Goal: Information Seeking & Learning: Learn about a topic

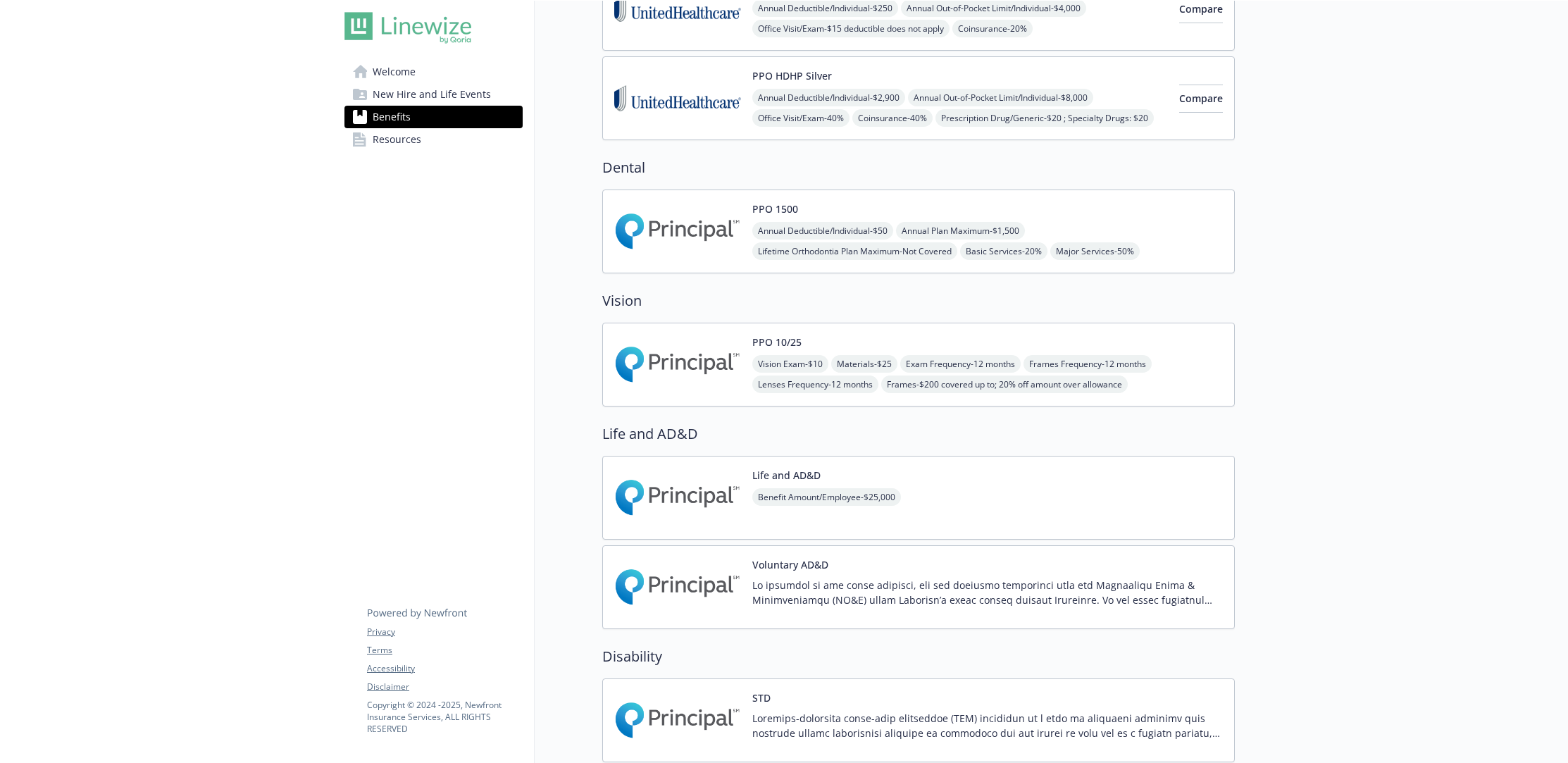
scroll to position [369, 0]
click at [858, 346] on div "PPO 10/25 Vision Exam - $10 Materials - $25 Exam Frequency - 12 months Frames F…" at bounding box center [988, 363] width 470 height 60
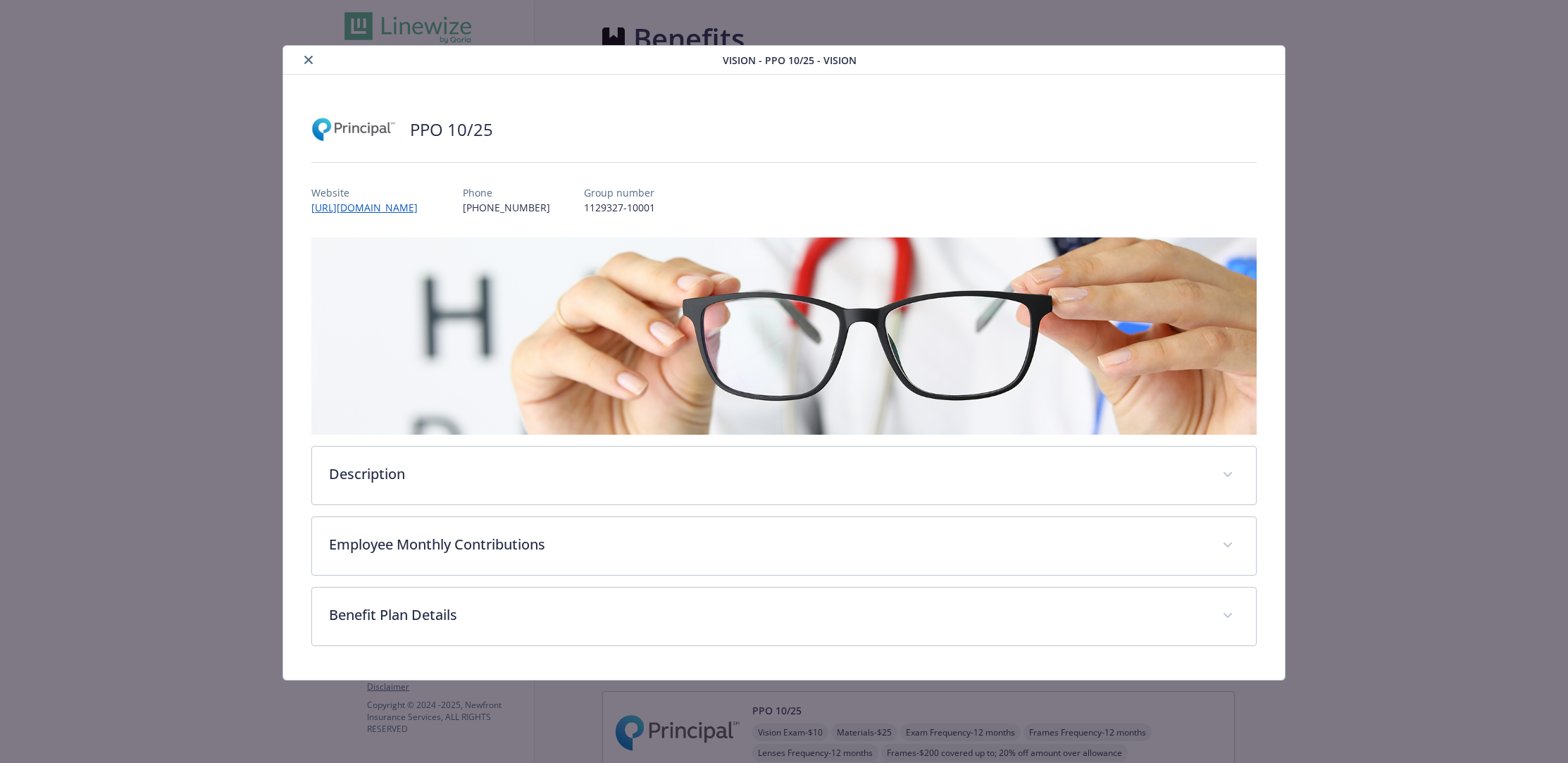
scroll to position [369, 0]
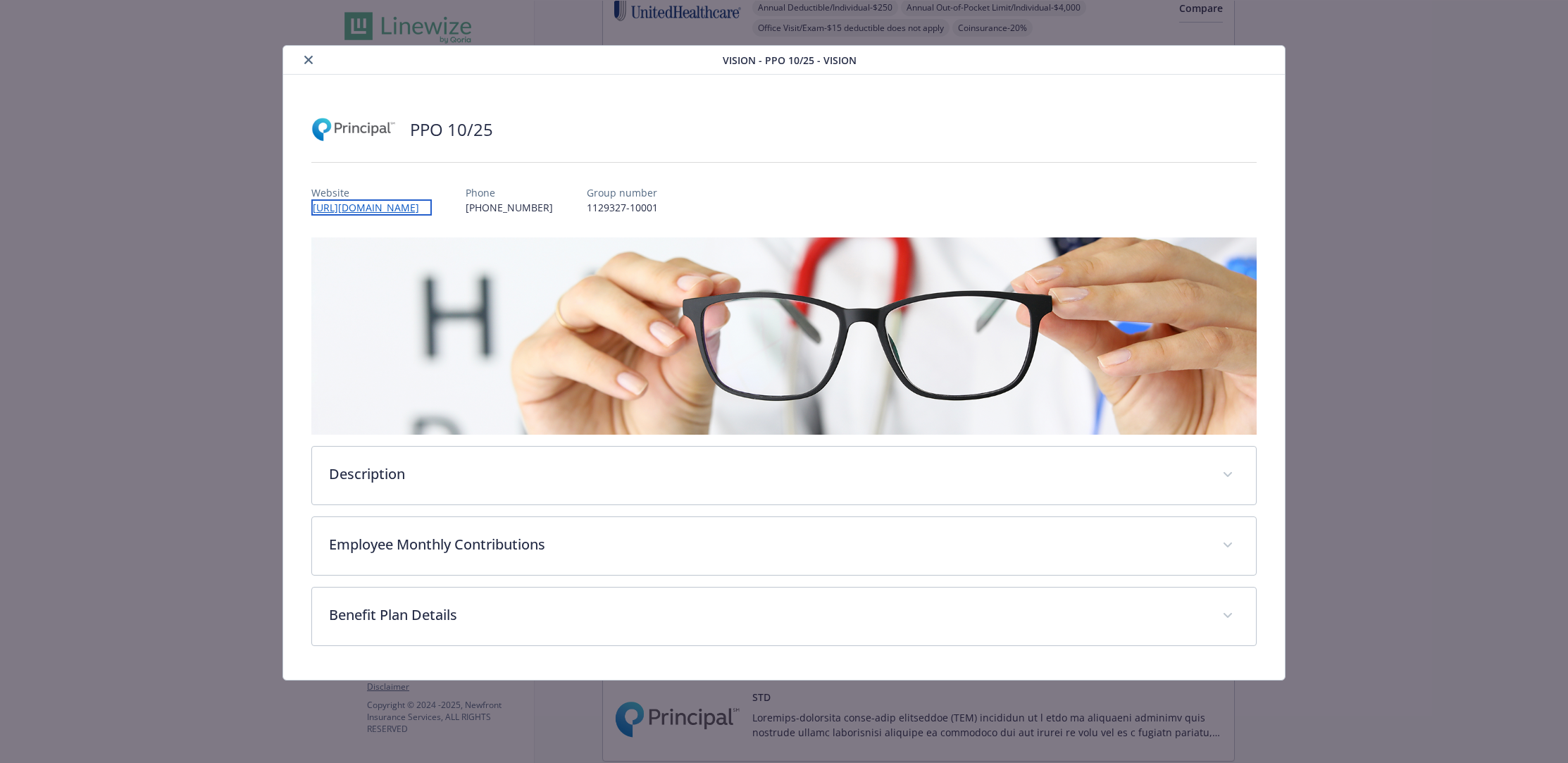
click at [386, 207] on link "[URL][DOMAIN_NAME]" at bounding box center [371, 207] width 121 height 16
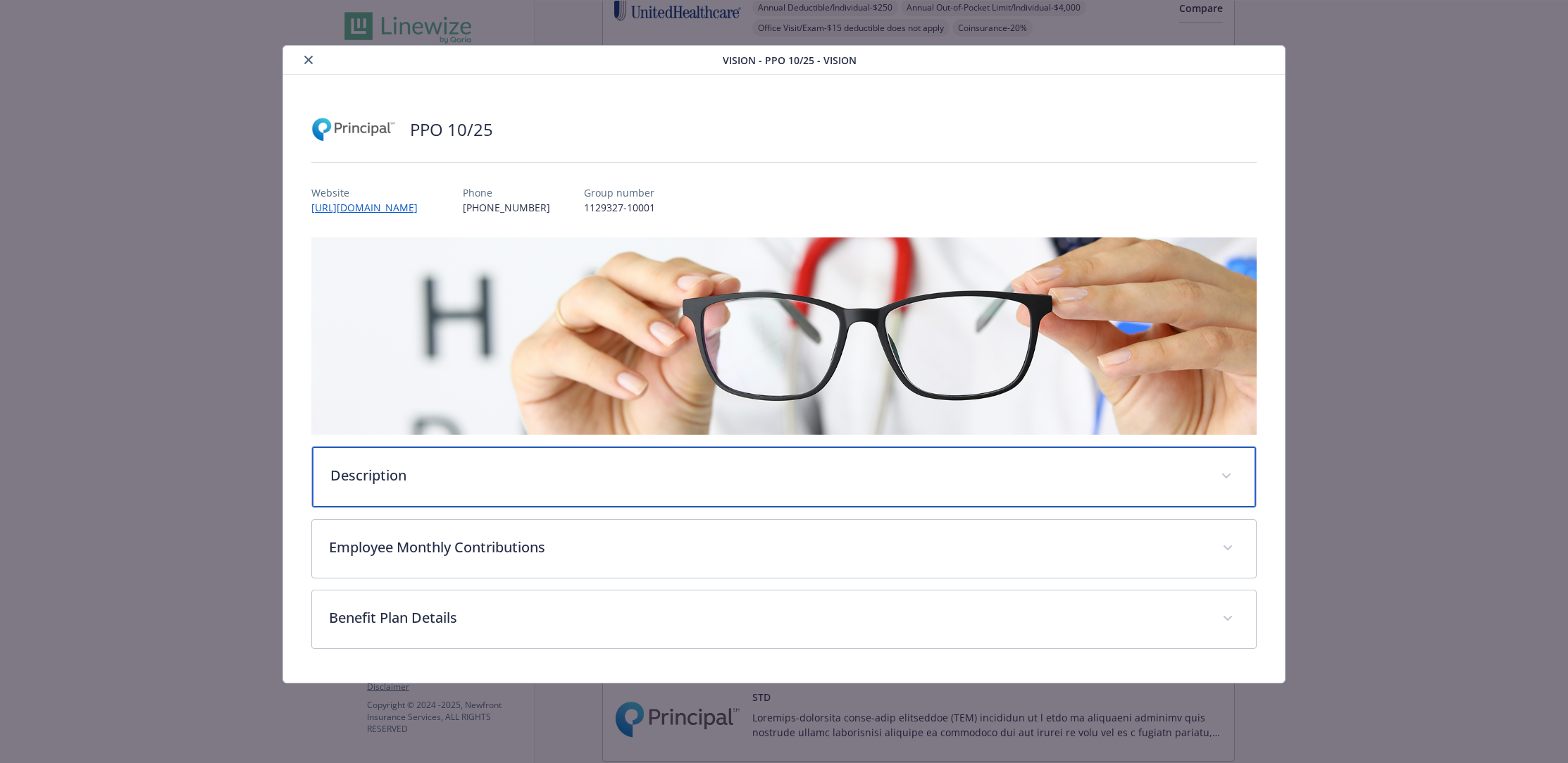
click at [577, 488] on div "Description" at bounding box center [784, 477] width 945 height 61
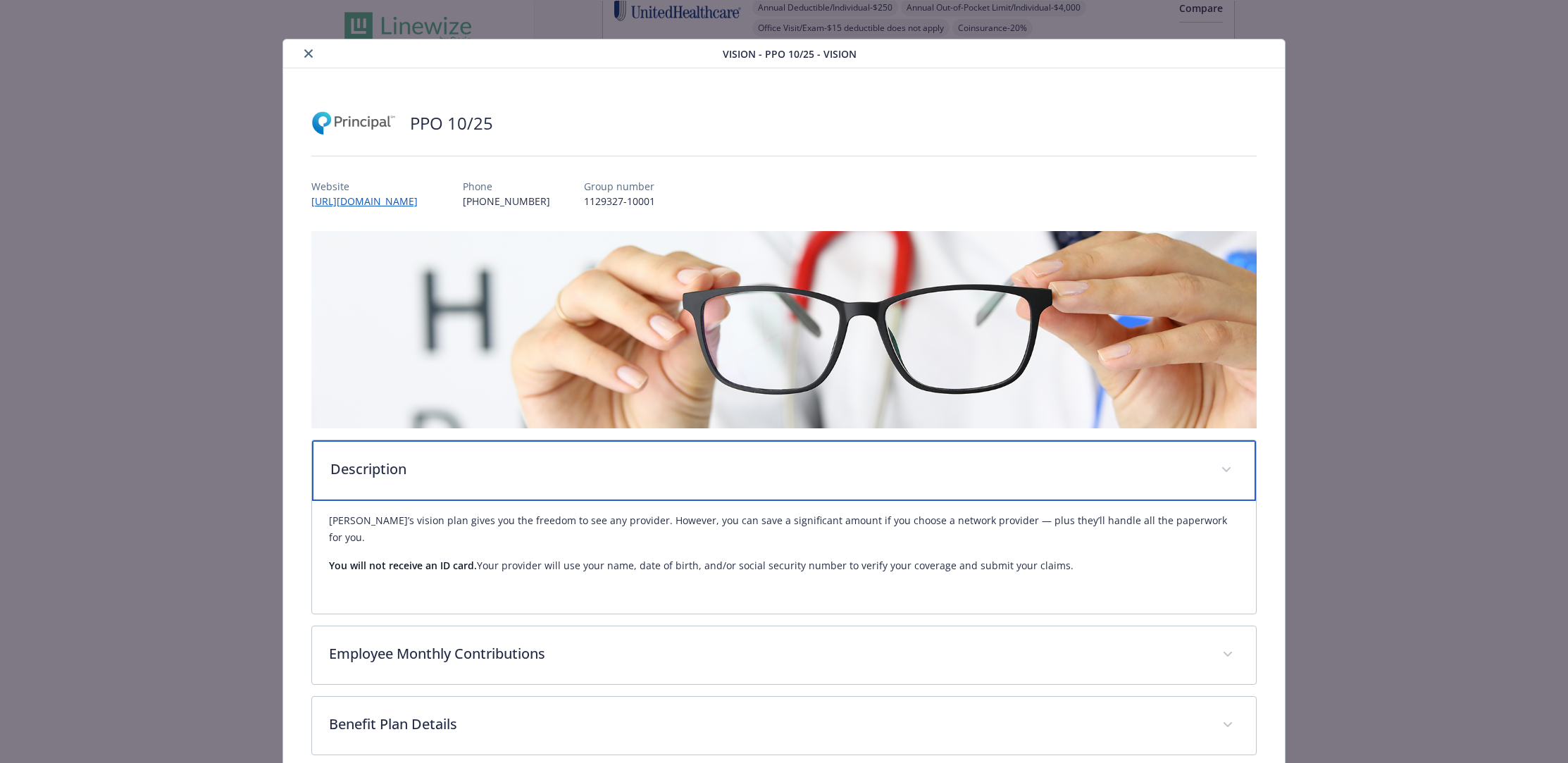
scroll to position [22, 0]
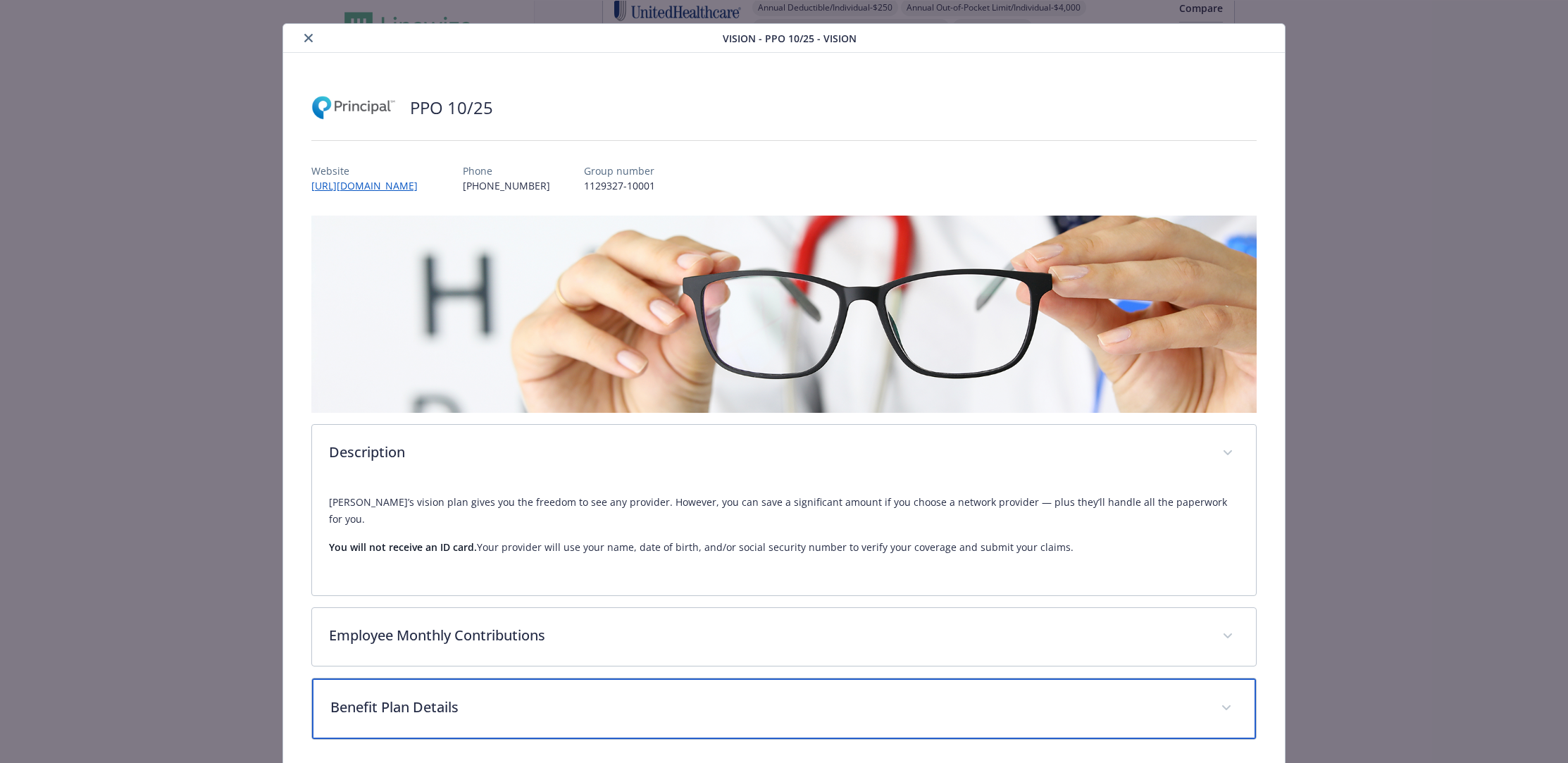
click at [543, 697] on p "Benefit Plan Details" at bounding box center [767, 707] width 874 height 21
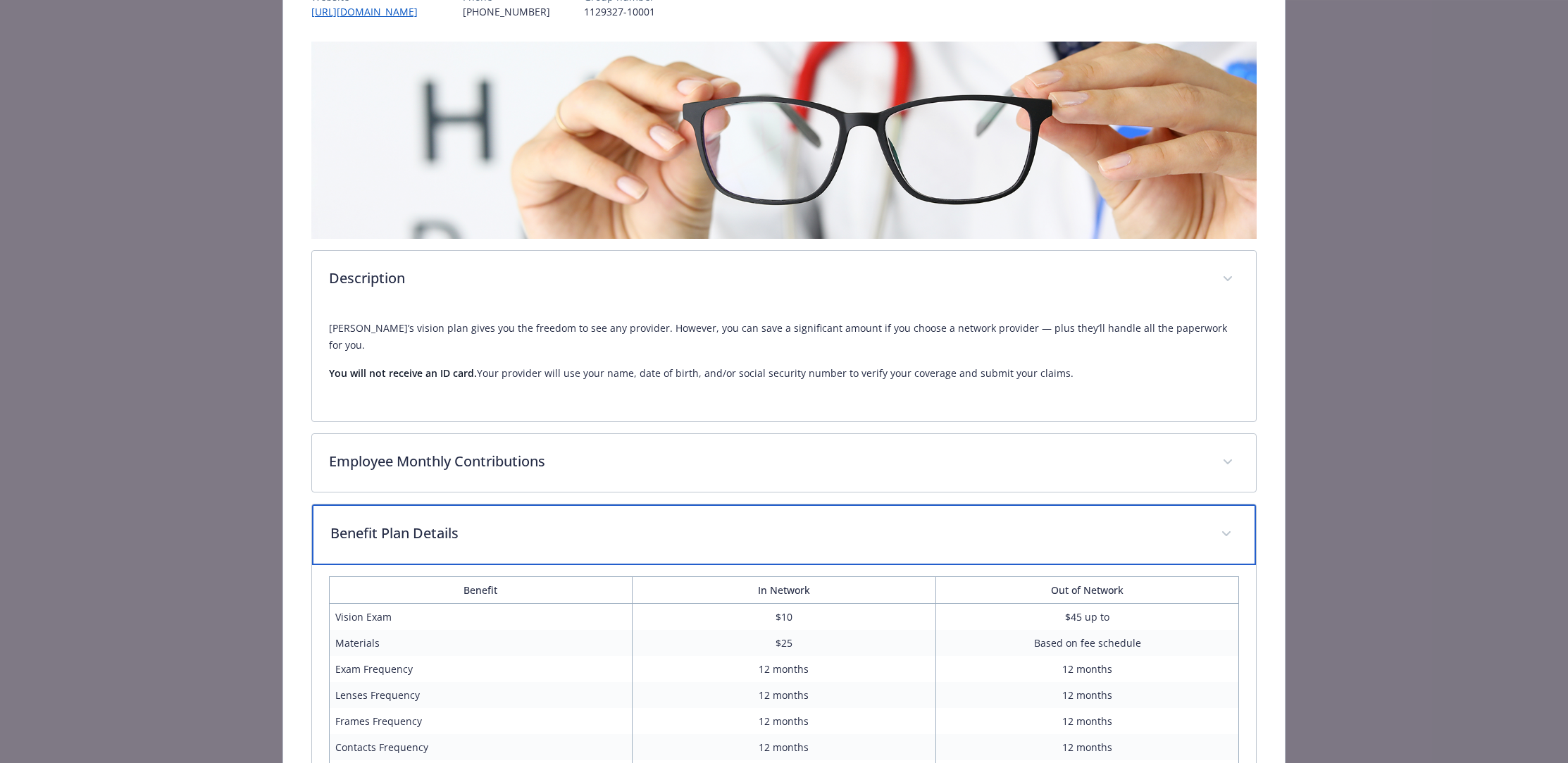
scroll to position [0, 0]
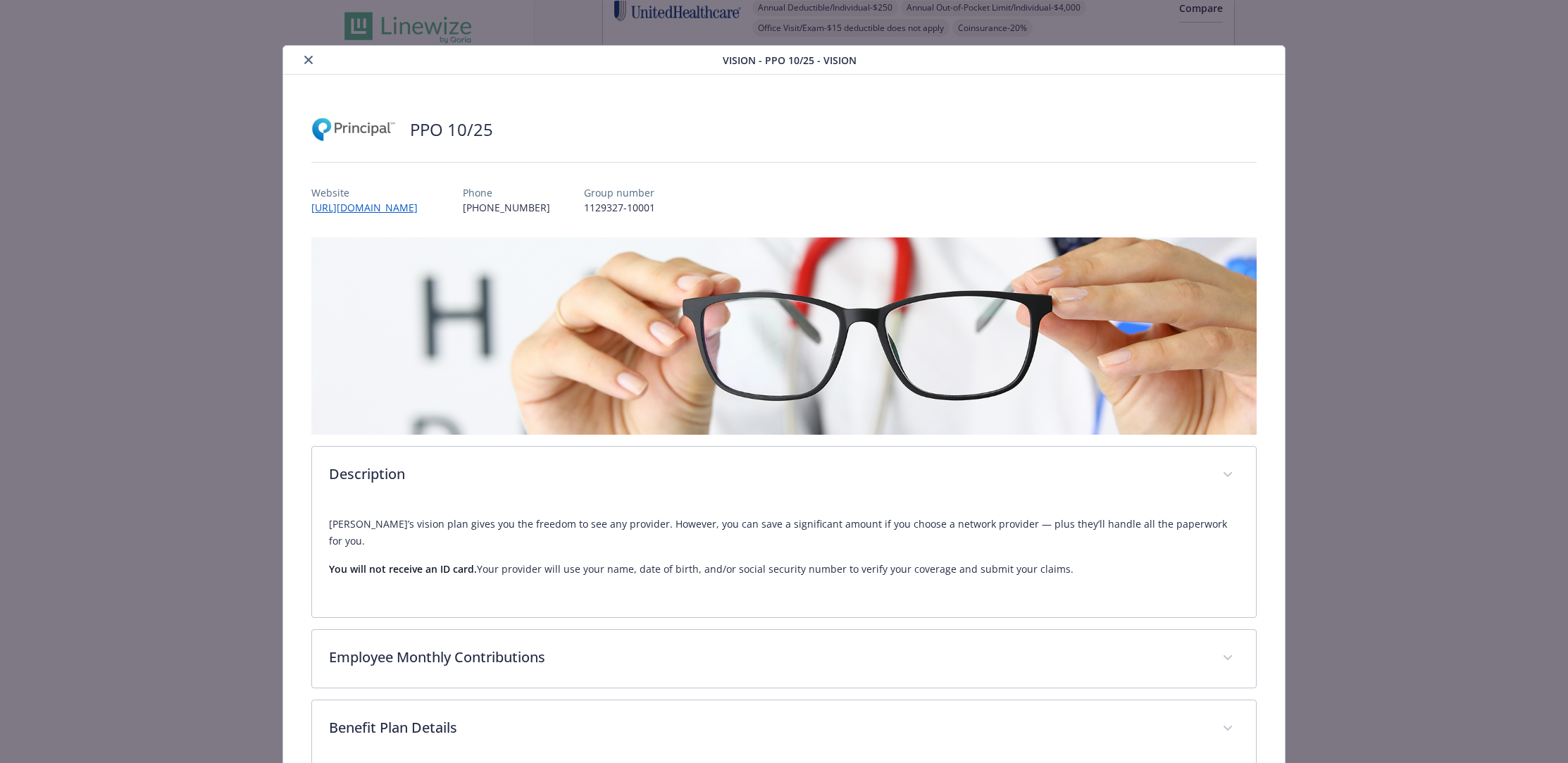
click at [305, 59] on icon "close" at bounding box center [308, 60] width 9 height 9
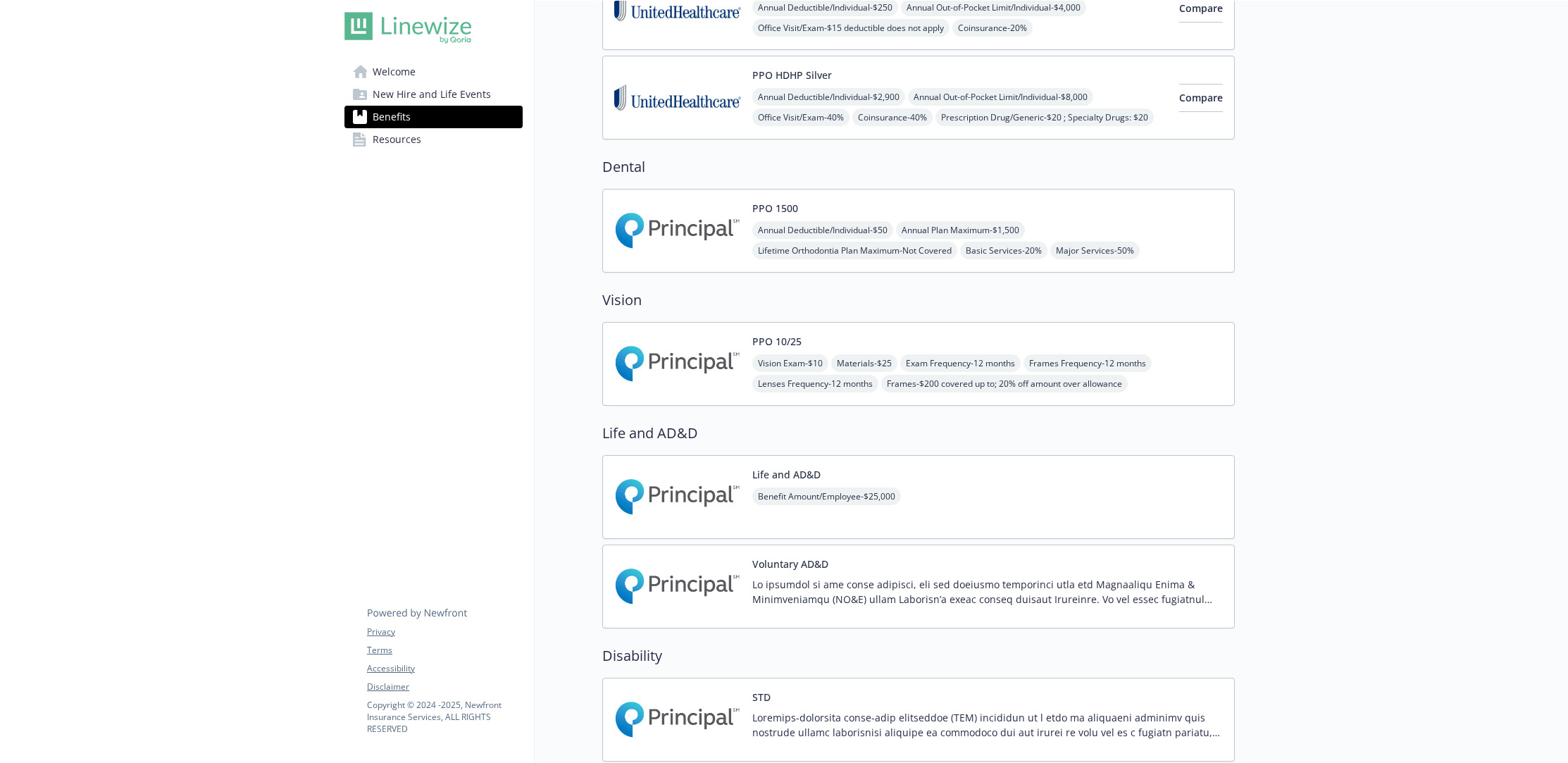
click at [406, 113] on span "Benefits" at bounding box center [392, 117] width 38 height 22
click at [398, 119] on span "Benefits" at bounding box center [392, 117] width 38 height 22
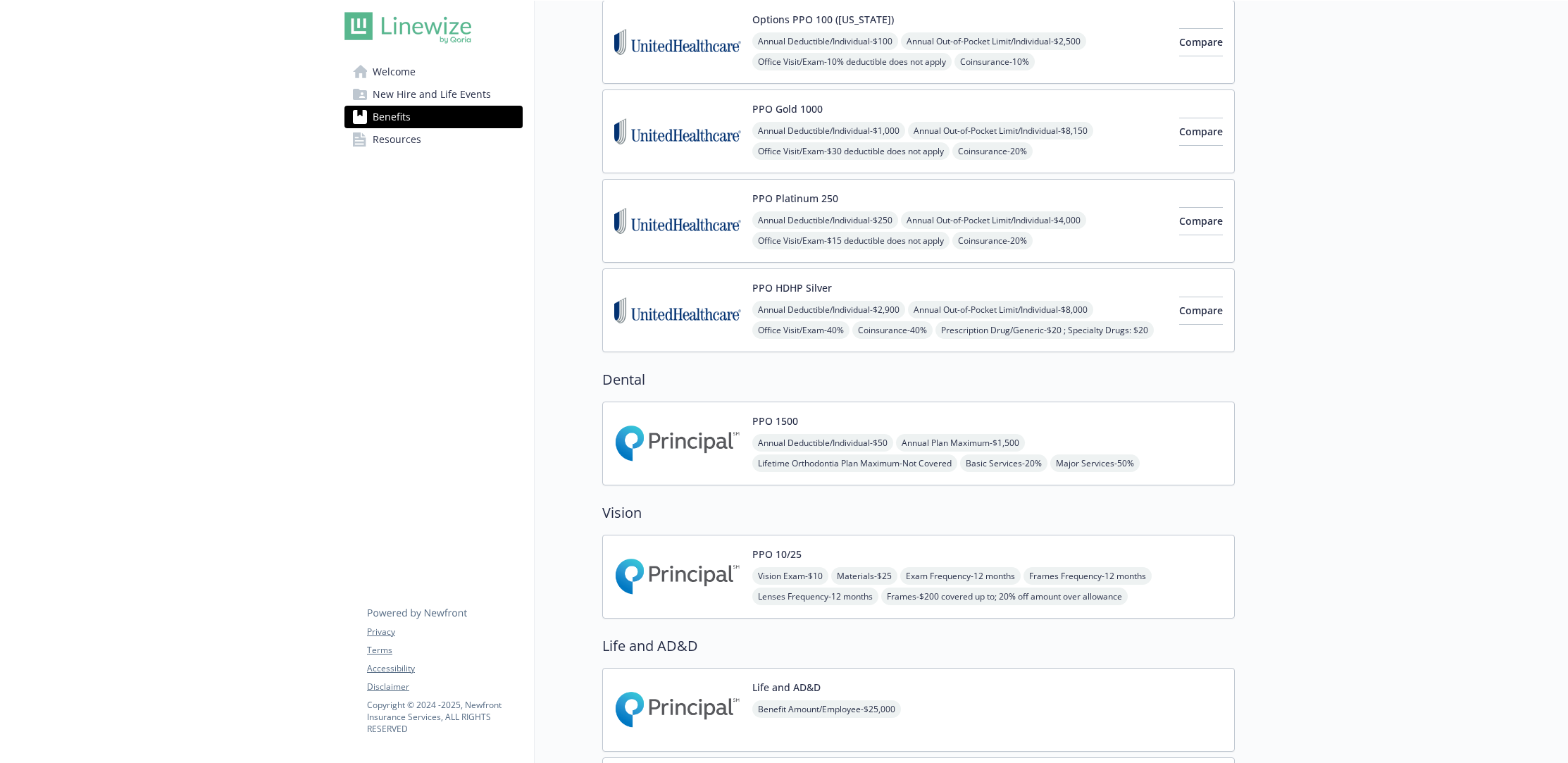
scroll to position [156, 0]
click at [846, 557] on div "PPO 10/25 Vision Exam - $10 Materials - $25 Exam Frequency - 12 months Frames F…" at bounding box center [988, 577] width 470 height 60
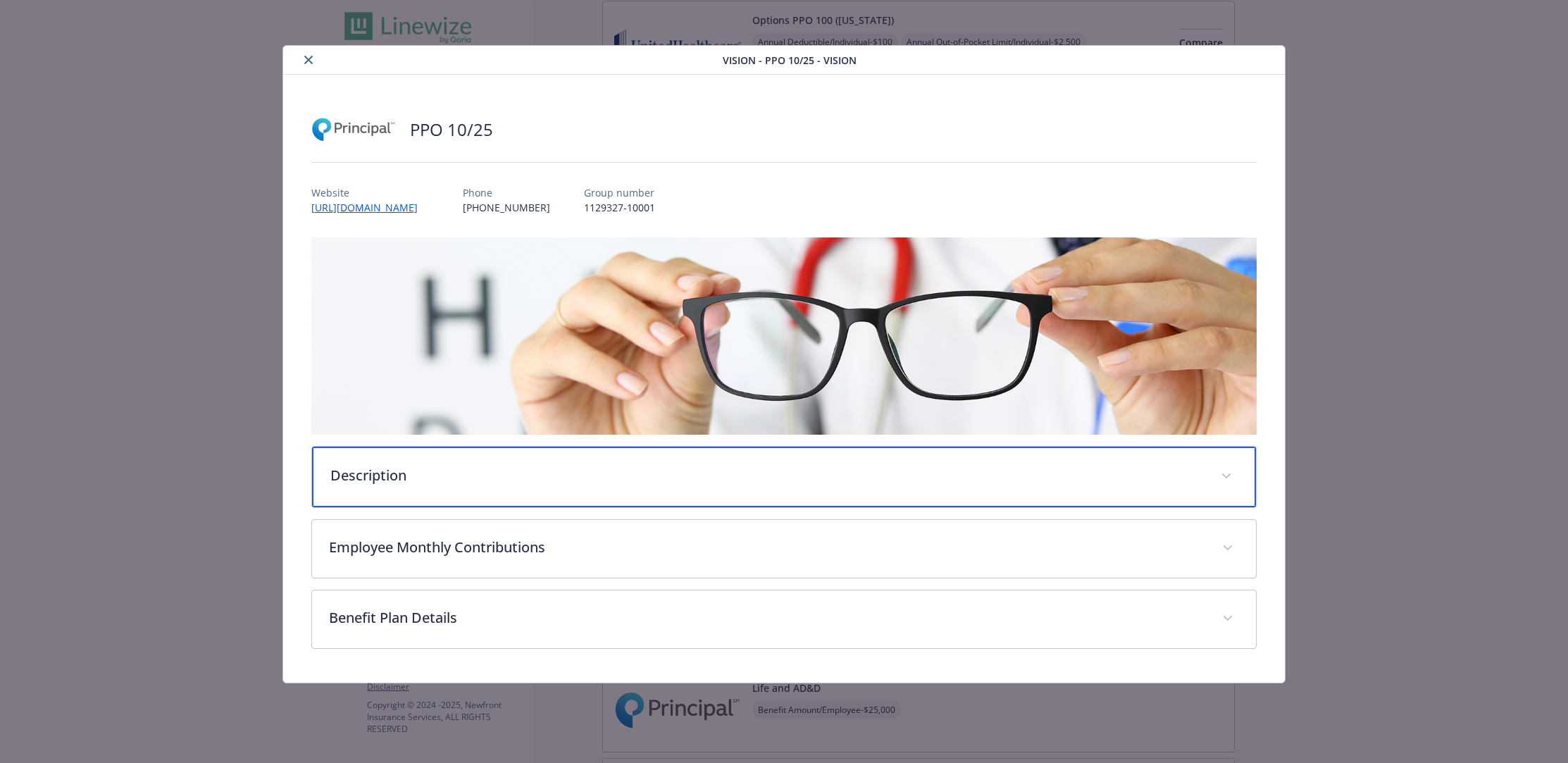
click at [414, 469] on p "Description" at bounding box center [767, 475] width 874 height 21
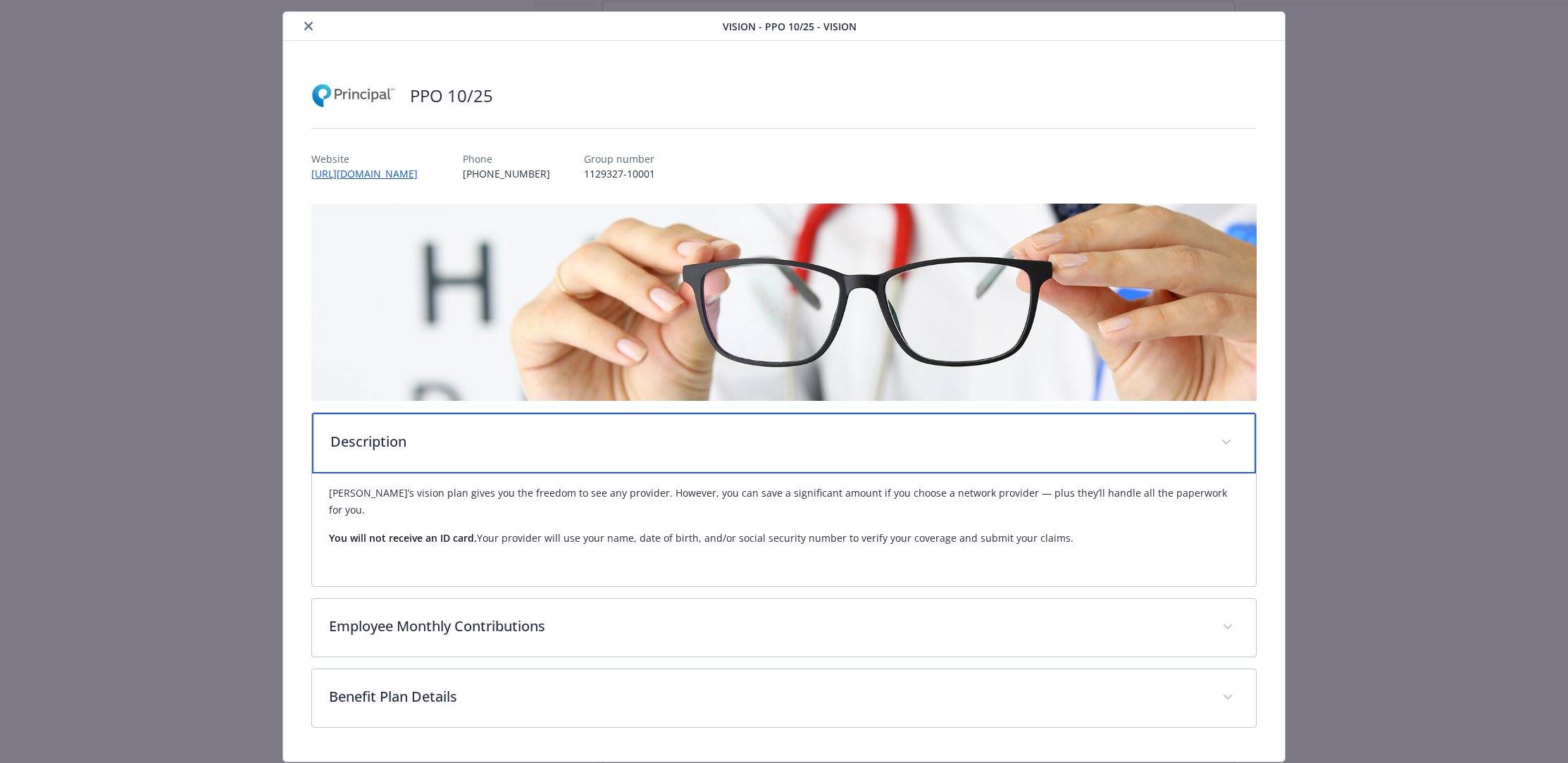
scroll to position [59, 0]
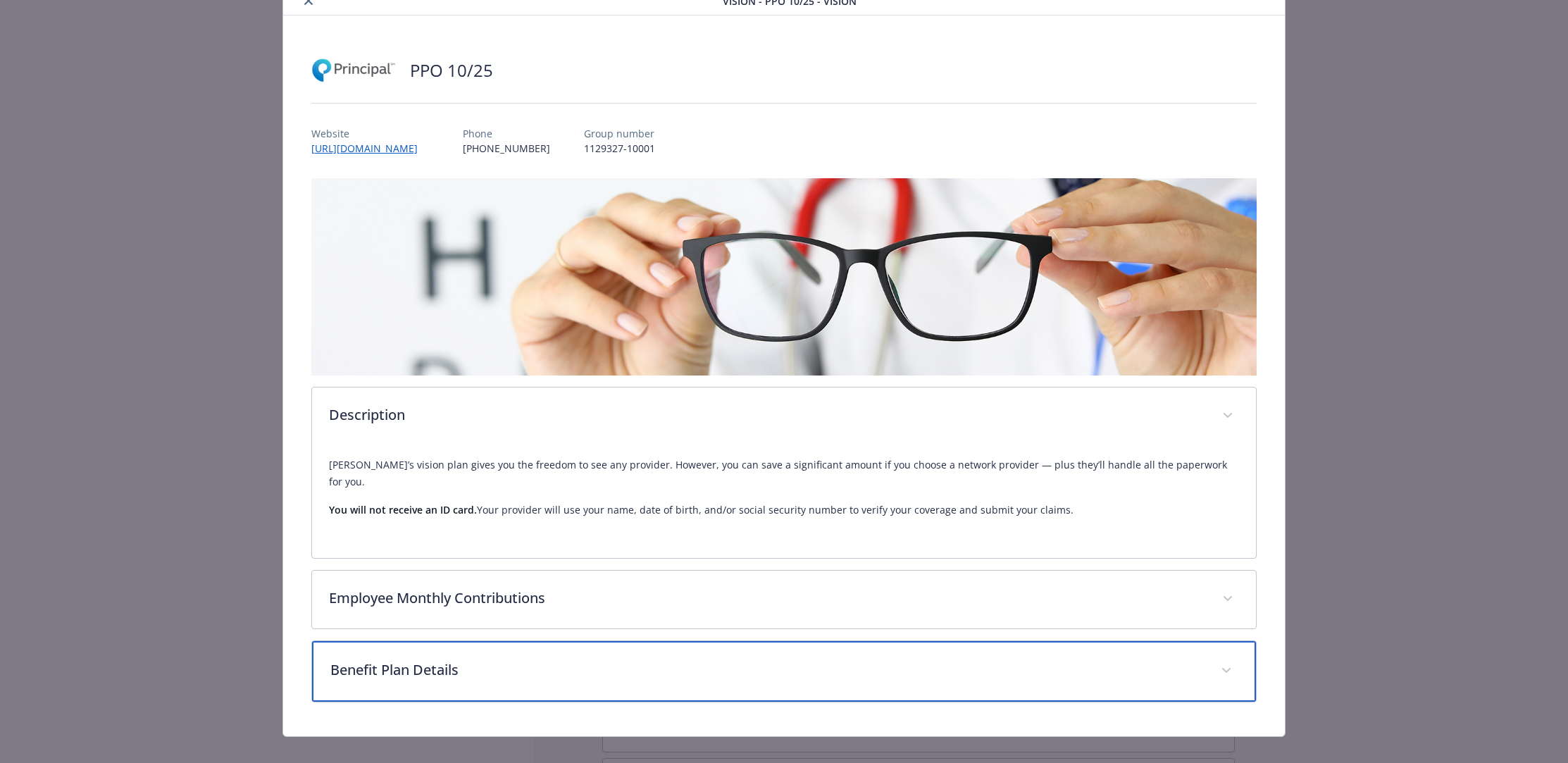
click at [422, 659] on p "Benefit Plan Details" at bounding box center [767, 669] width 874 height 21
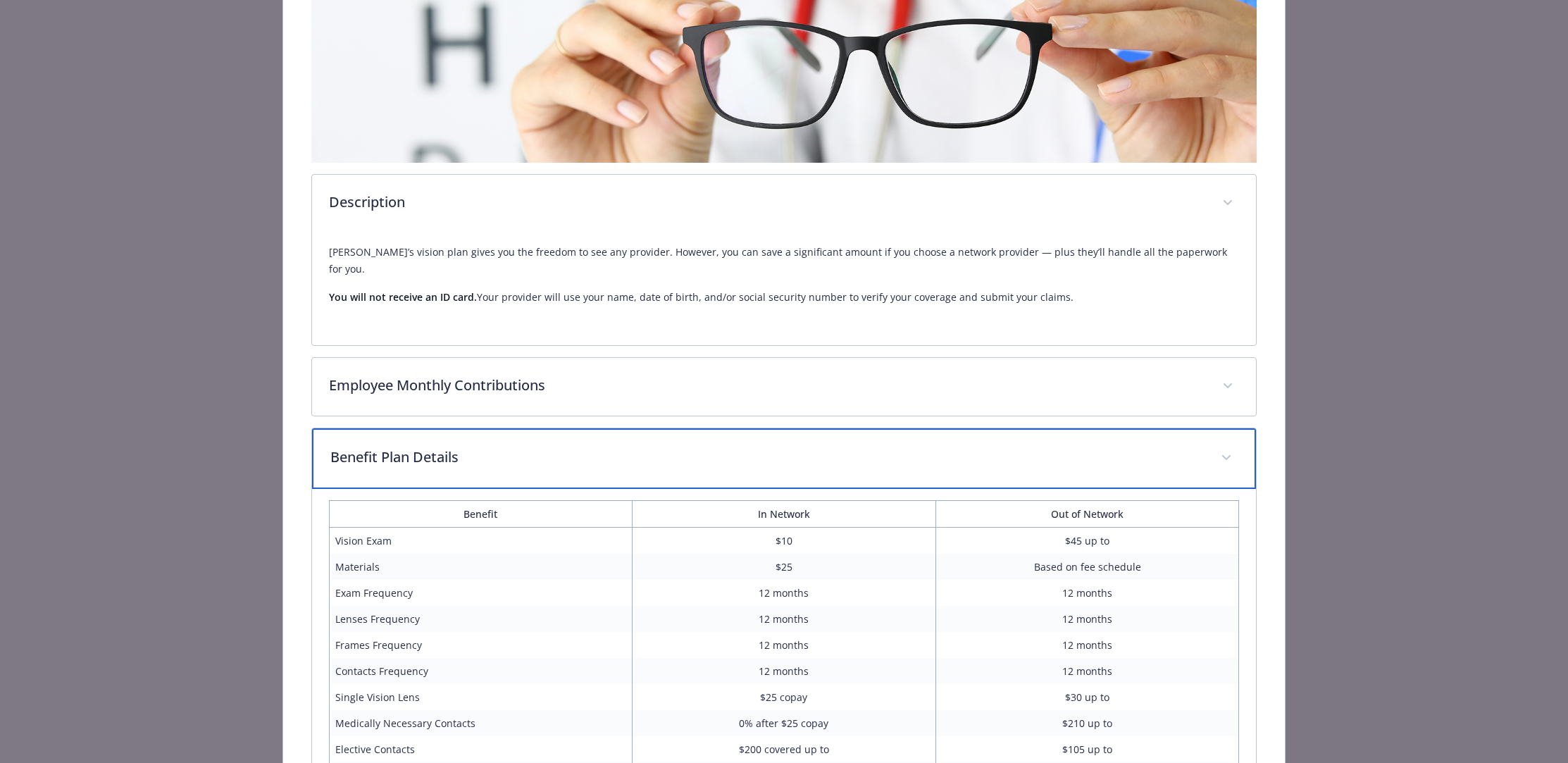
scroll to position [0, 0]
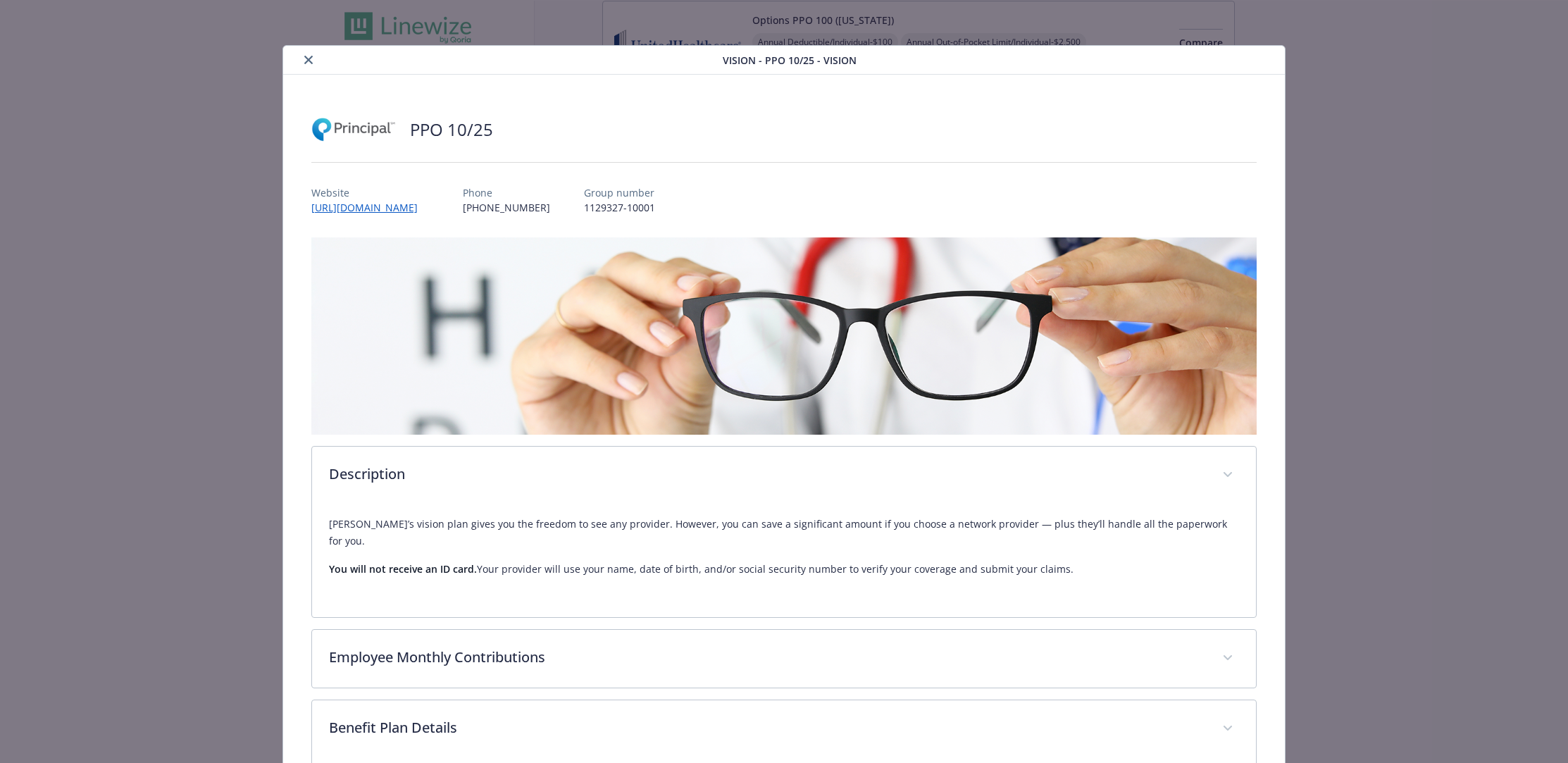
click at [308, 58] on icon "close" at bounding box center [308, 60] width 9 height 9
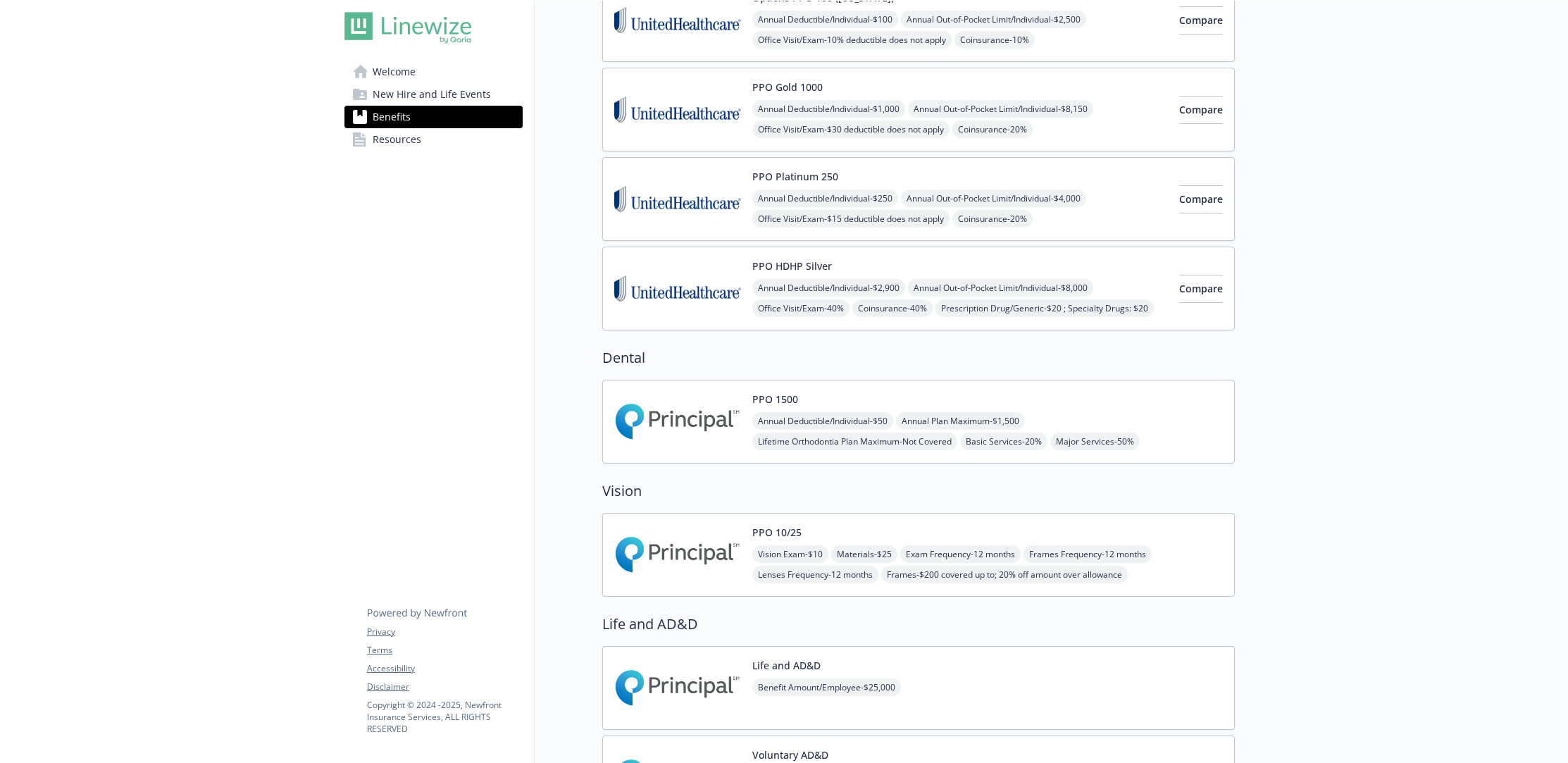
scroll to position [323, 0]
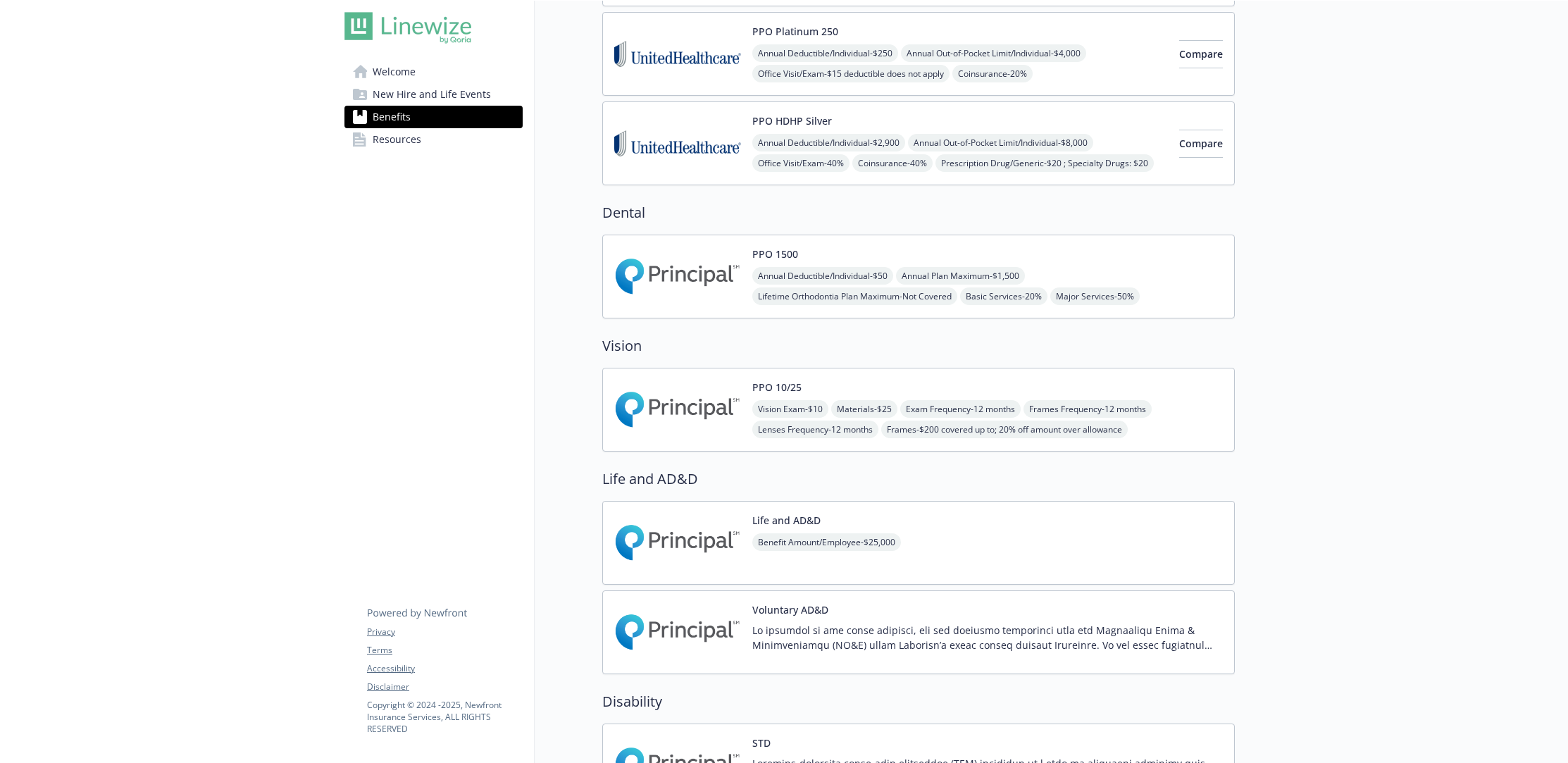
click at [694, 405] on img at bounding box center [678, 409] width 127 height 60
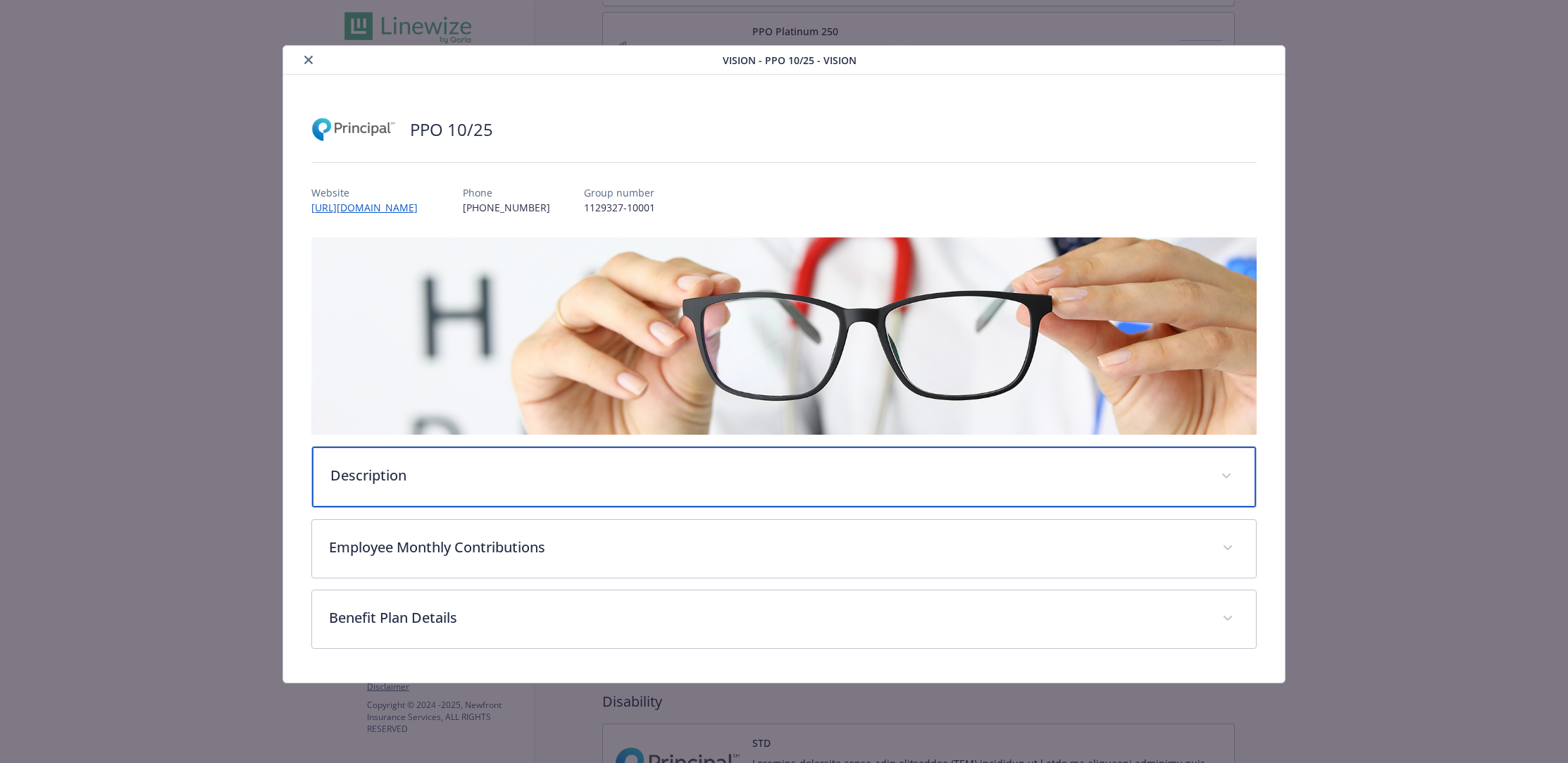
click at [426, 469] on p "Description" at bounding box center [767, 475] width 874 height 21
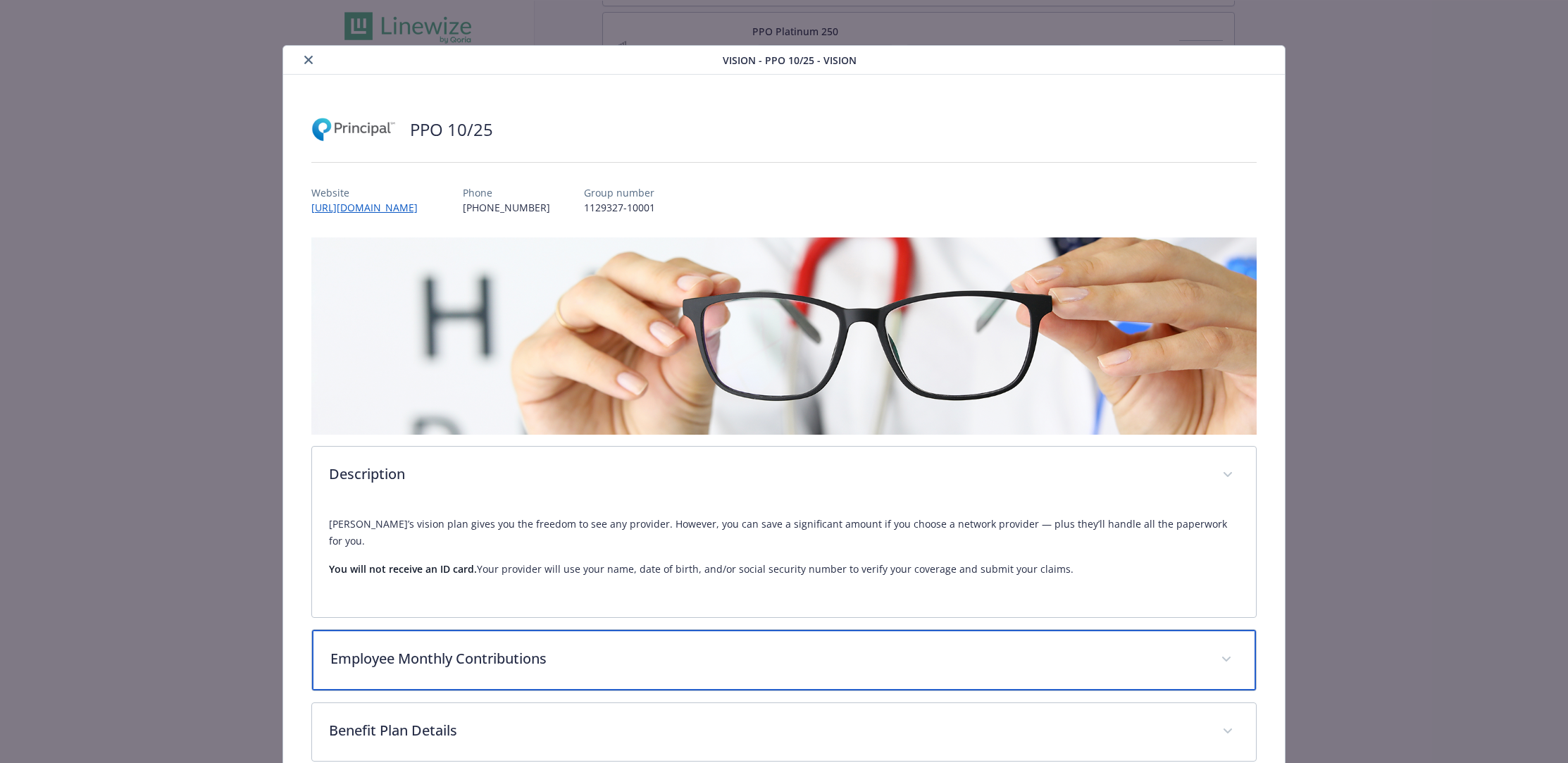
click at [599, 648] on p "Employee Monthly Contributions" at bounding box center [767, 658] width 874 height 21
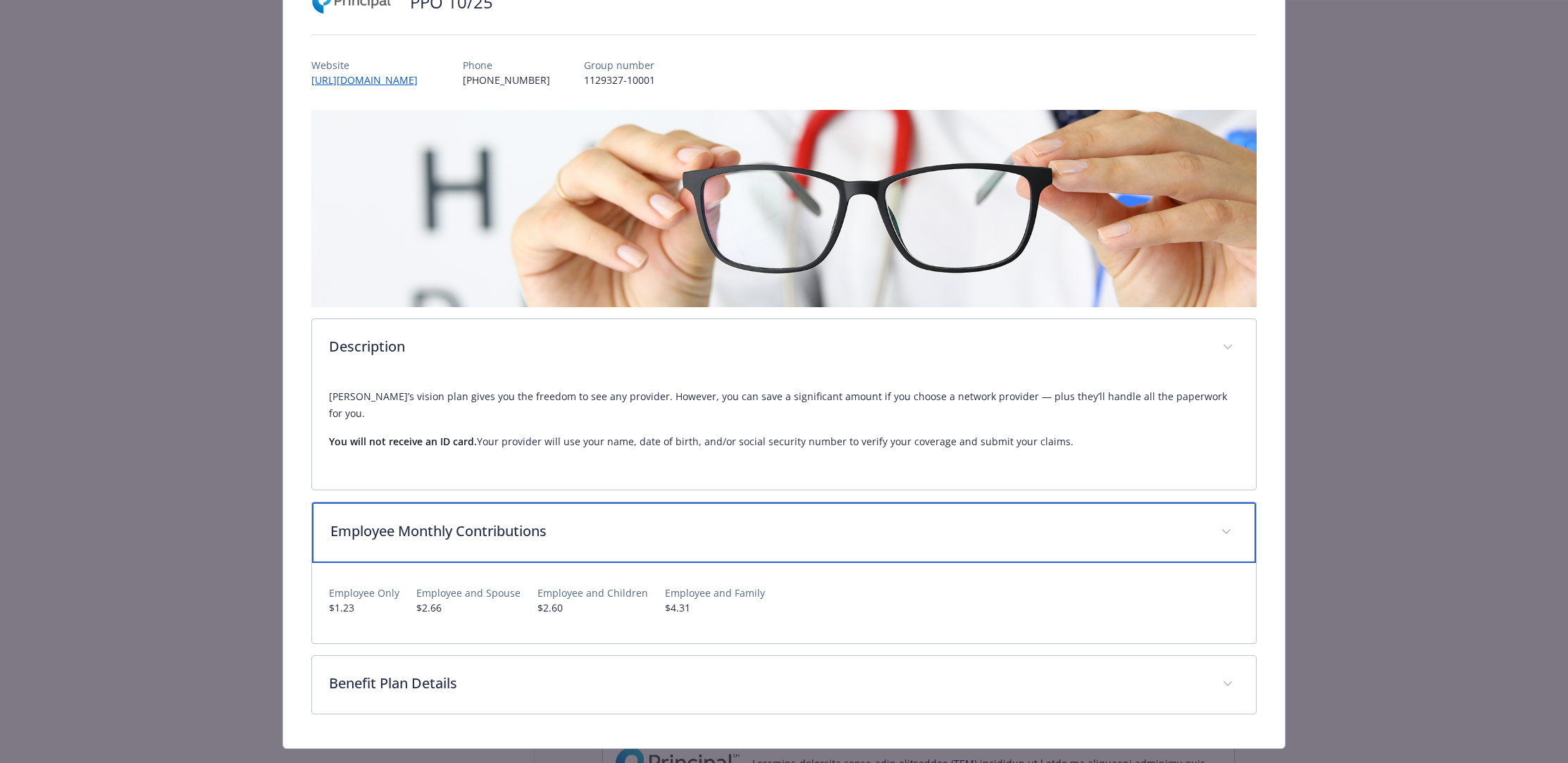
scroll to position [139, 0]
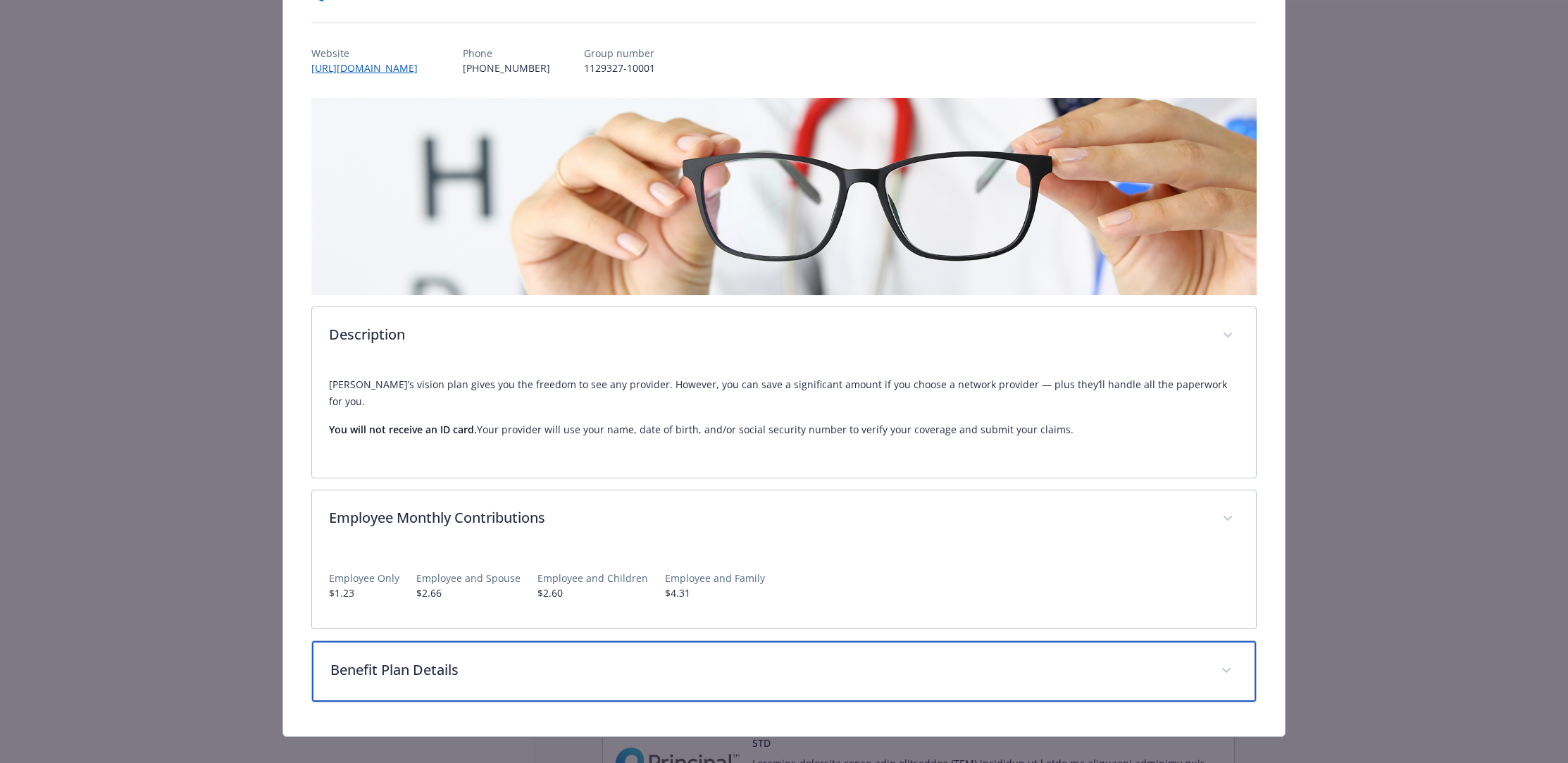
click at [555, 659] on p "Benefit Plan Details" at bounding box center [767, 669] width 874 height 21
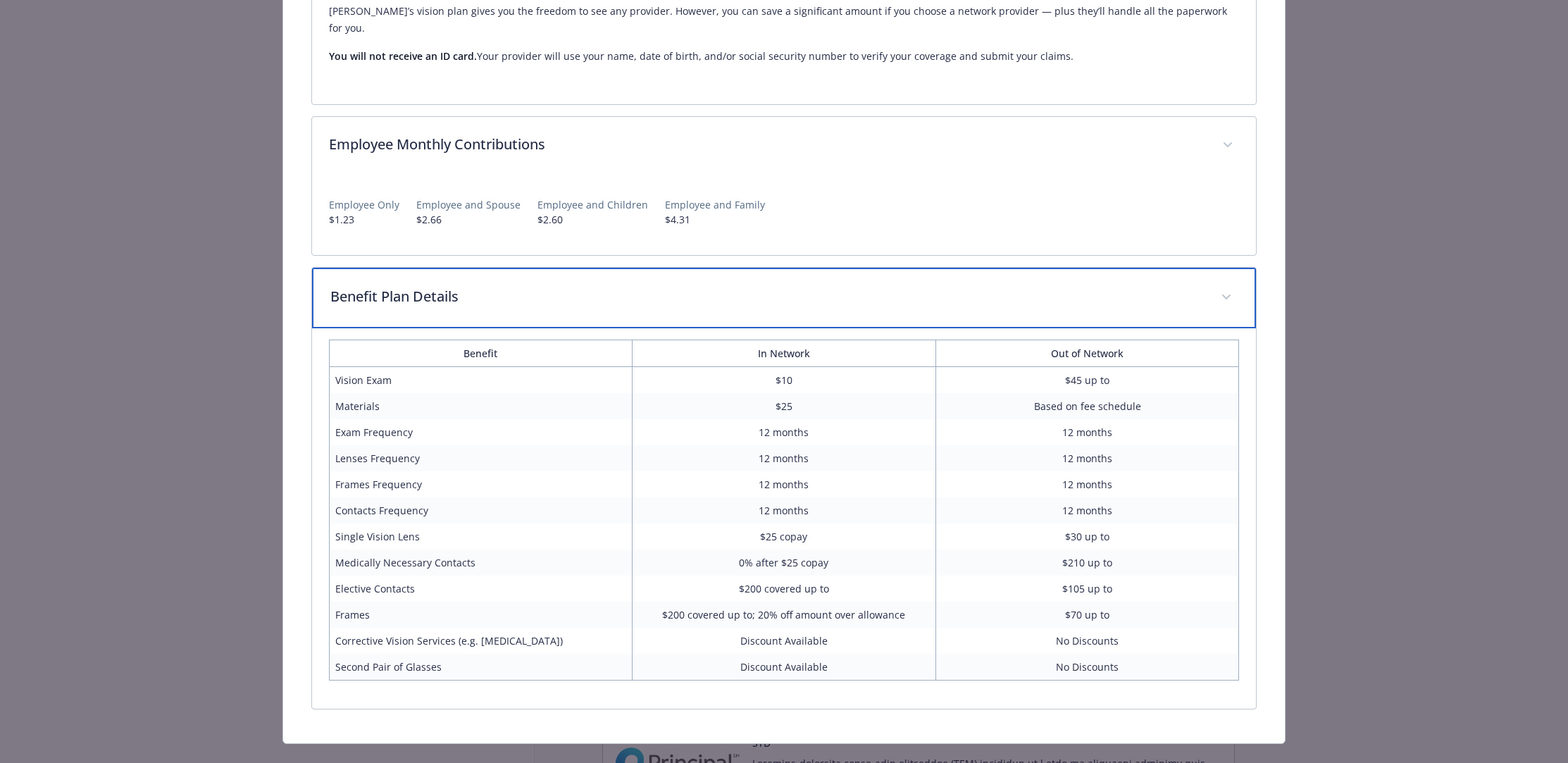
scroll to position [0, 0]
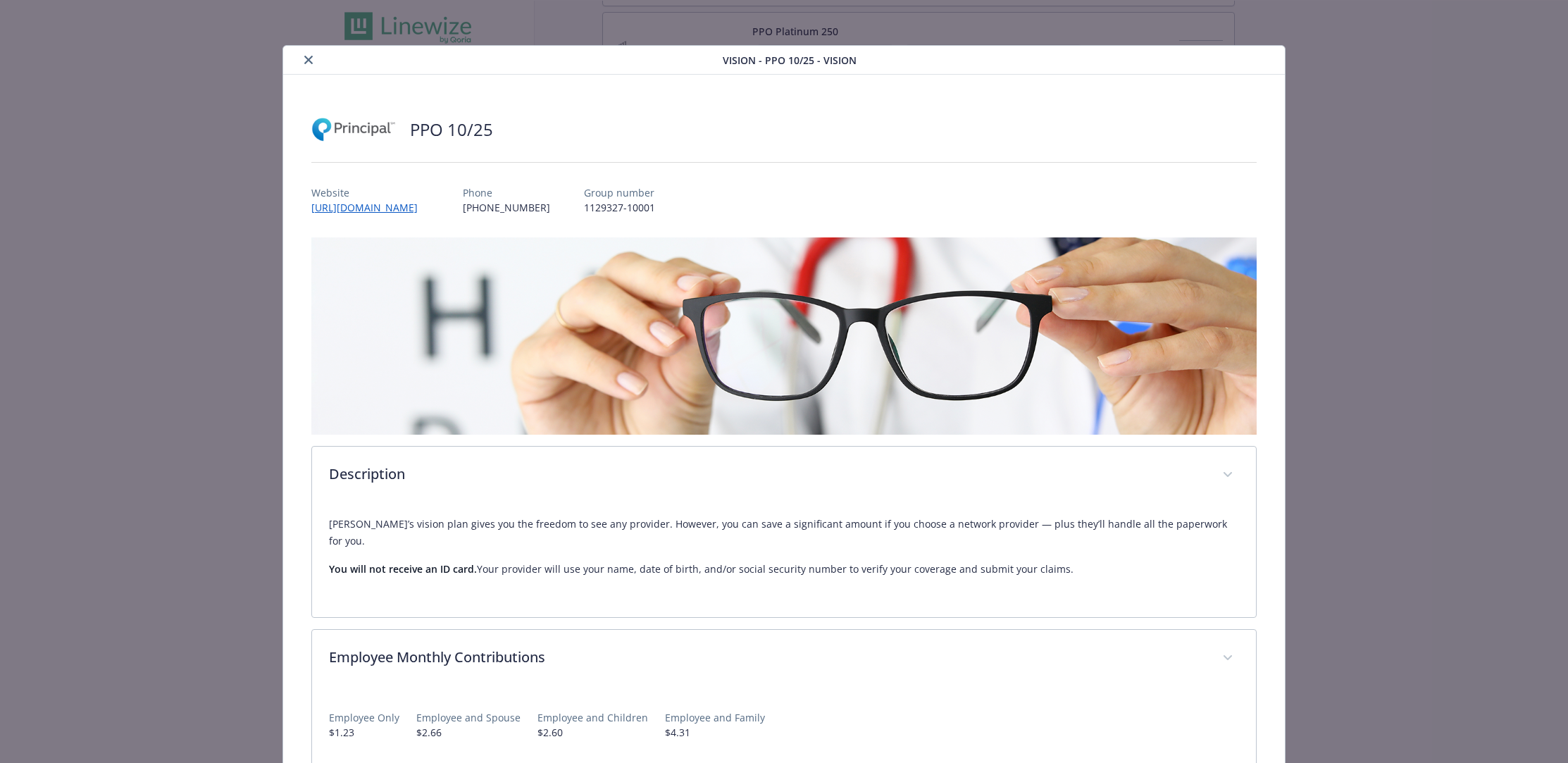
click at [308, 58] on icon "close" at bounding box center [308, 60] width 9 height 9
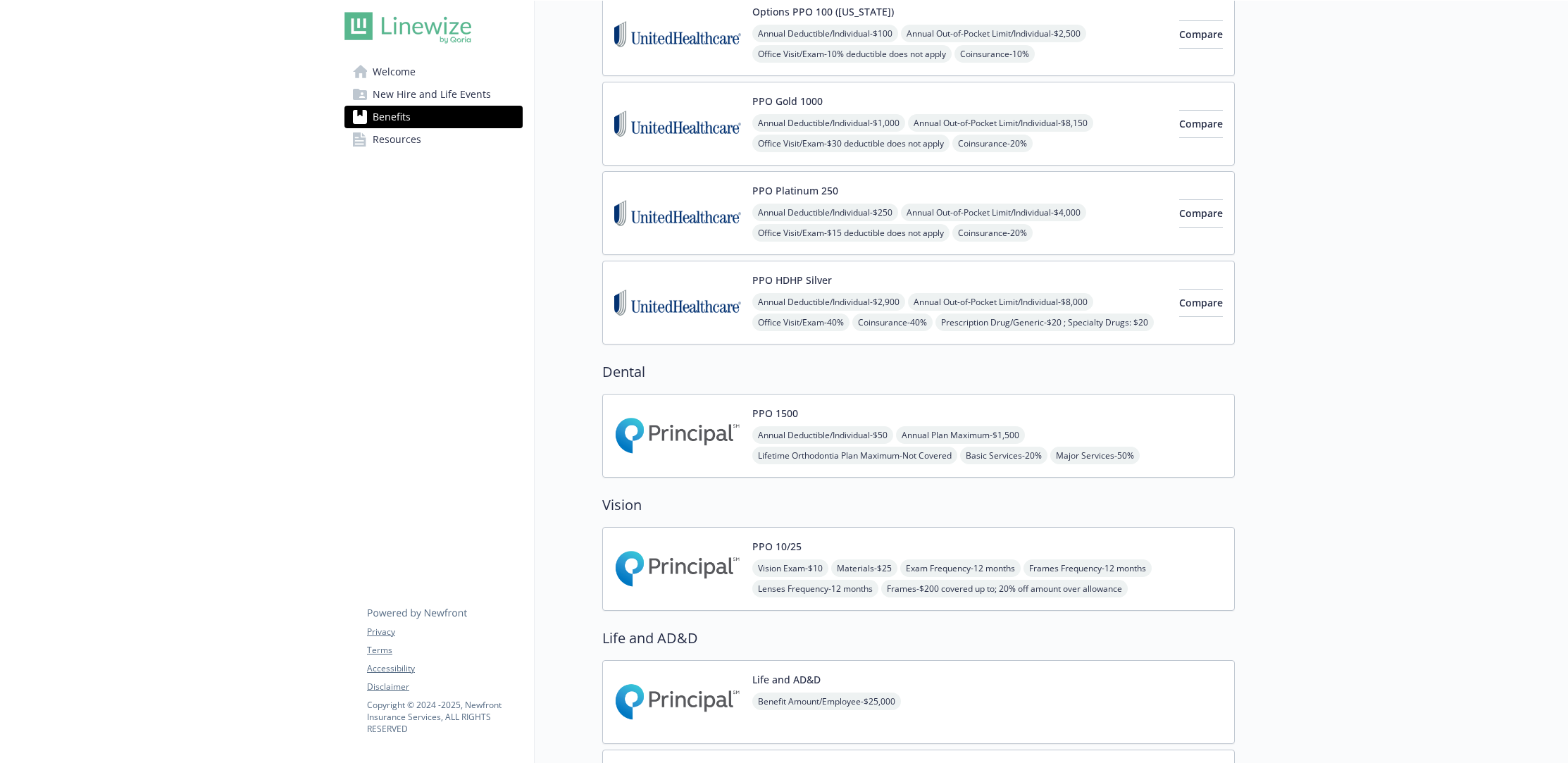
scroll to position [150, 0]
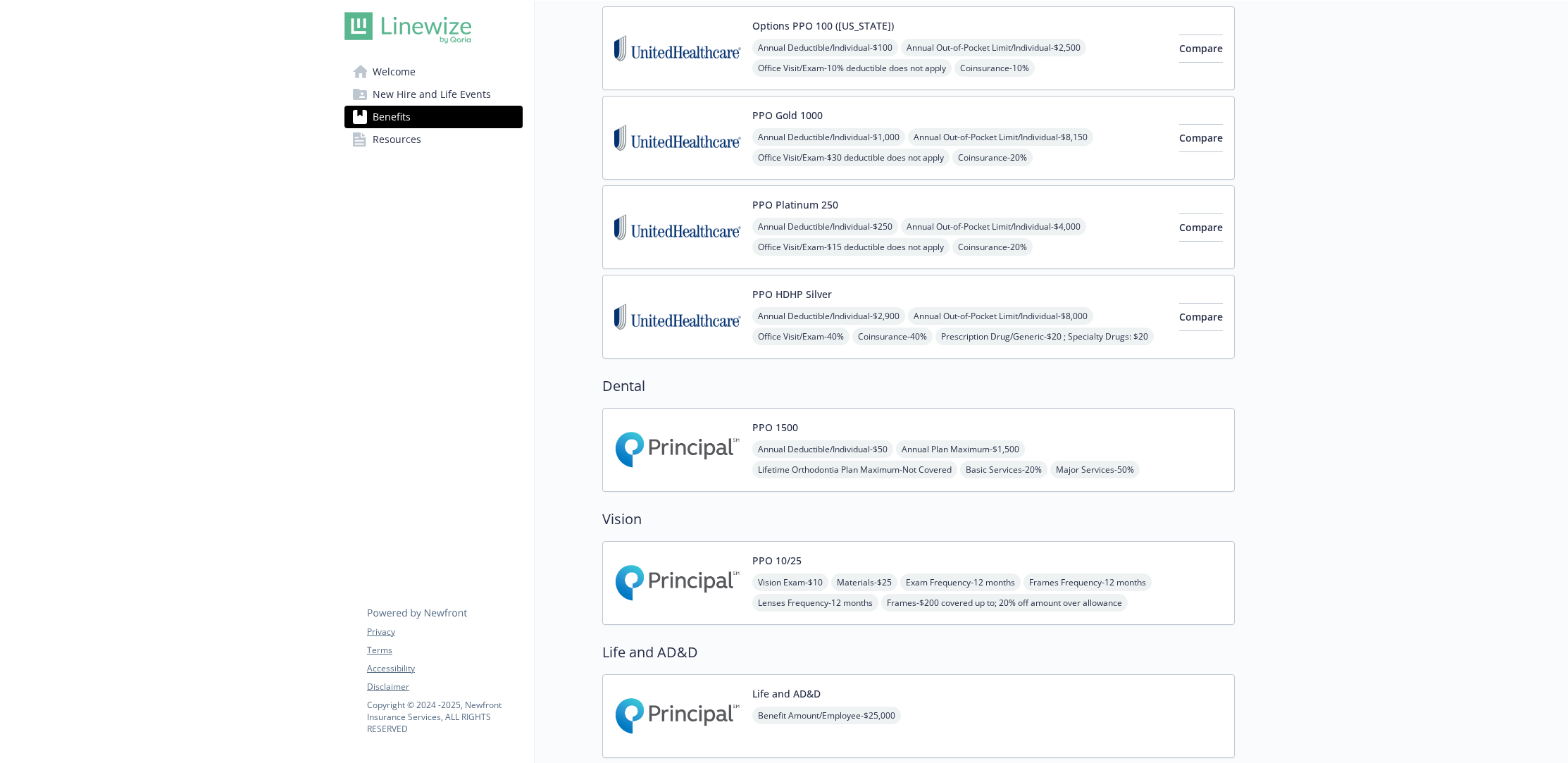
click at [819, 563] on div "PPO 10/25 Vision Exam - $10 Materials - $25 Exam Frequency - 12 months Frames F…" at bounding box center [988, 582] width 470 height 60
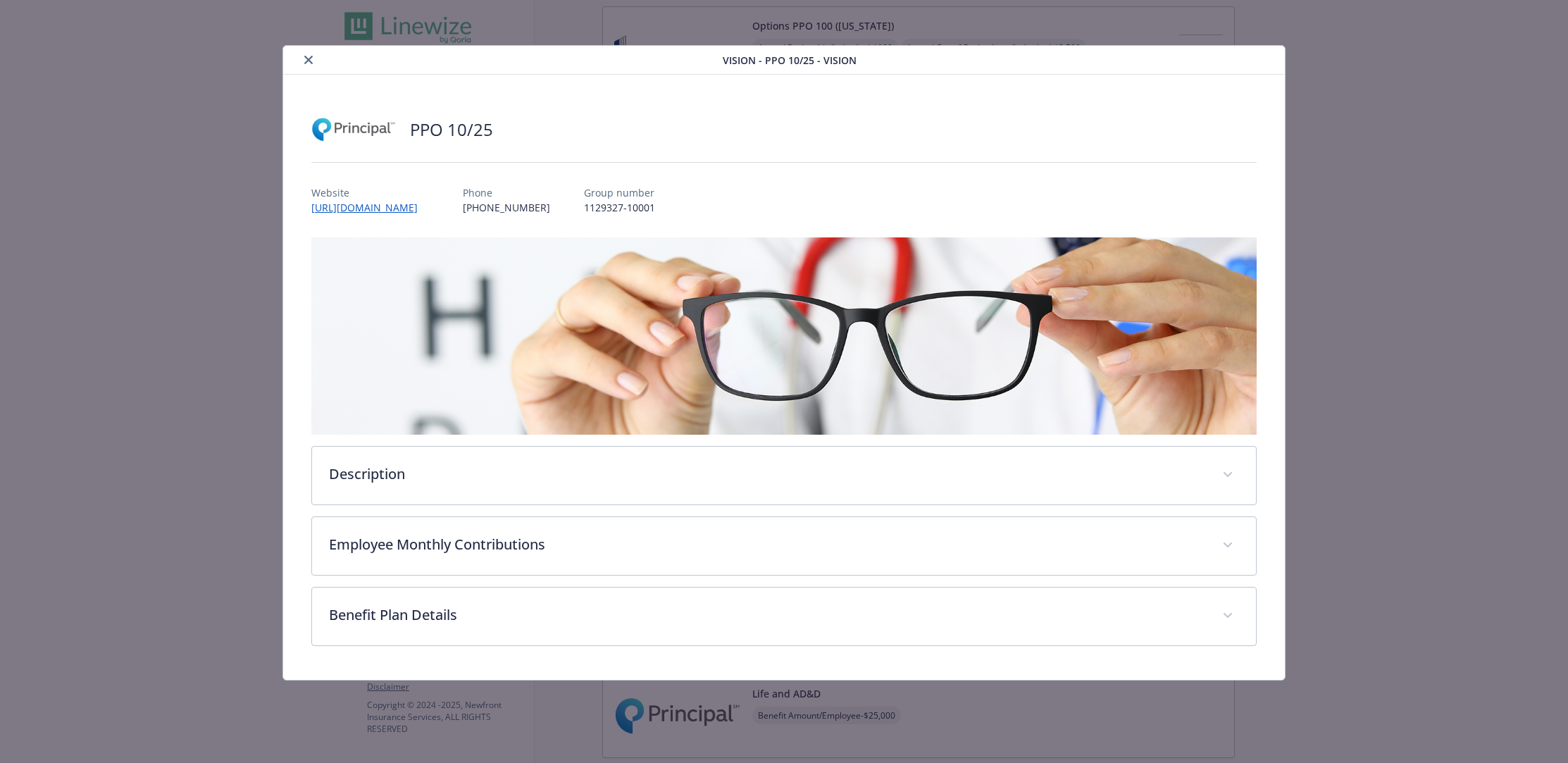
click at [286, 60] on div "Vision - PPO 10/25 - Vision" at bounding box center [784, 60] width 1002 height 29
click at [304, 56] on icon "close" at bounding box center [308, 60] width 9 height 9
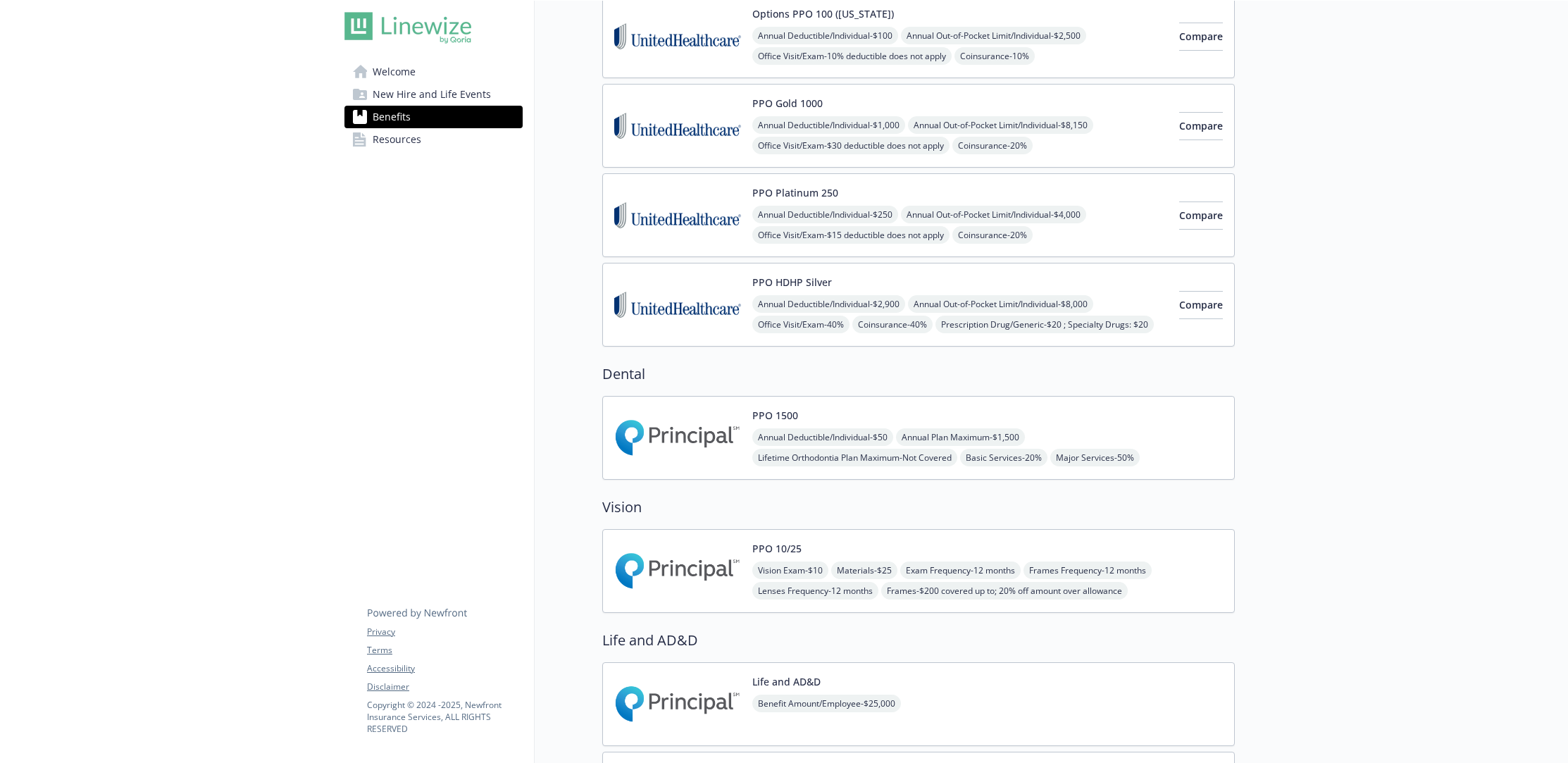
scroll to position [182, 0]
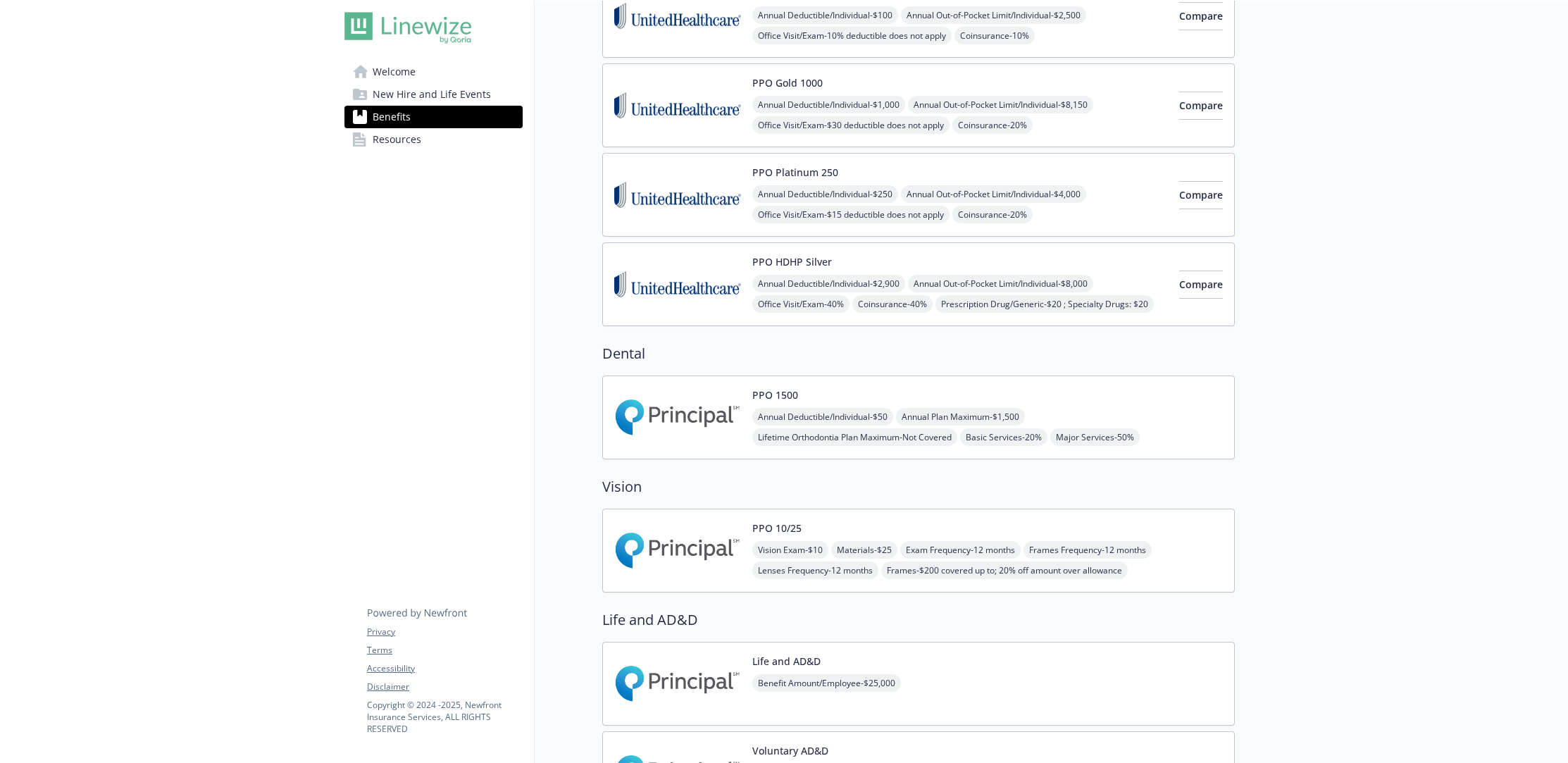
click at [706, 526] on img at bounding box center [678, 550] width 127 height 60
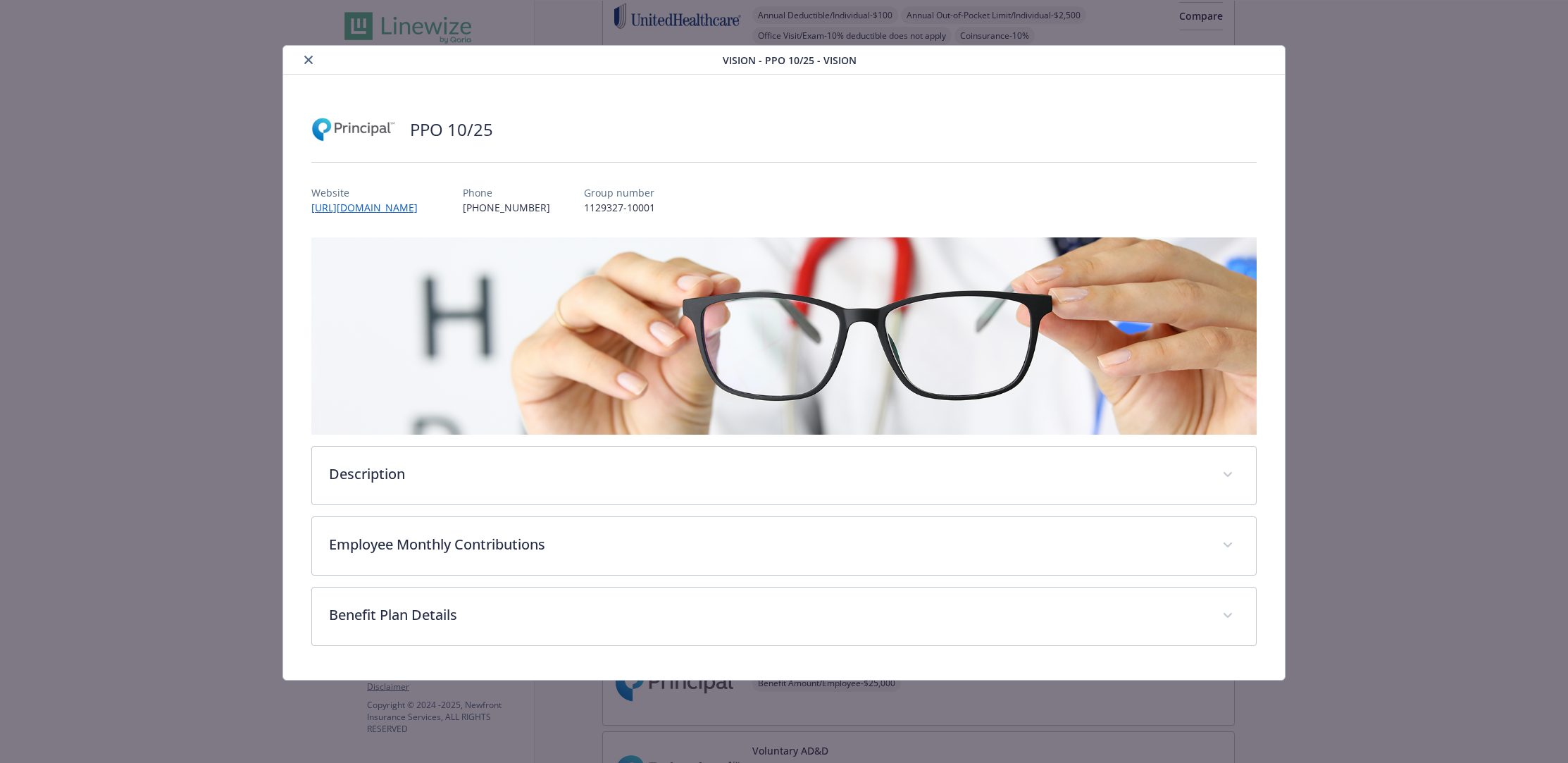
click at [310, 59] on icon "close" at bounding box center [308, 60] width 9 height 9
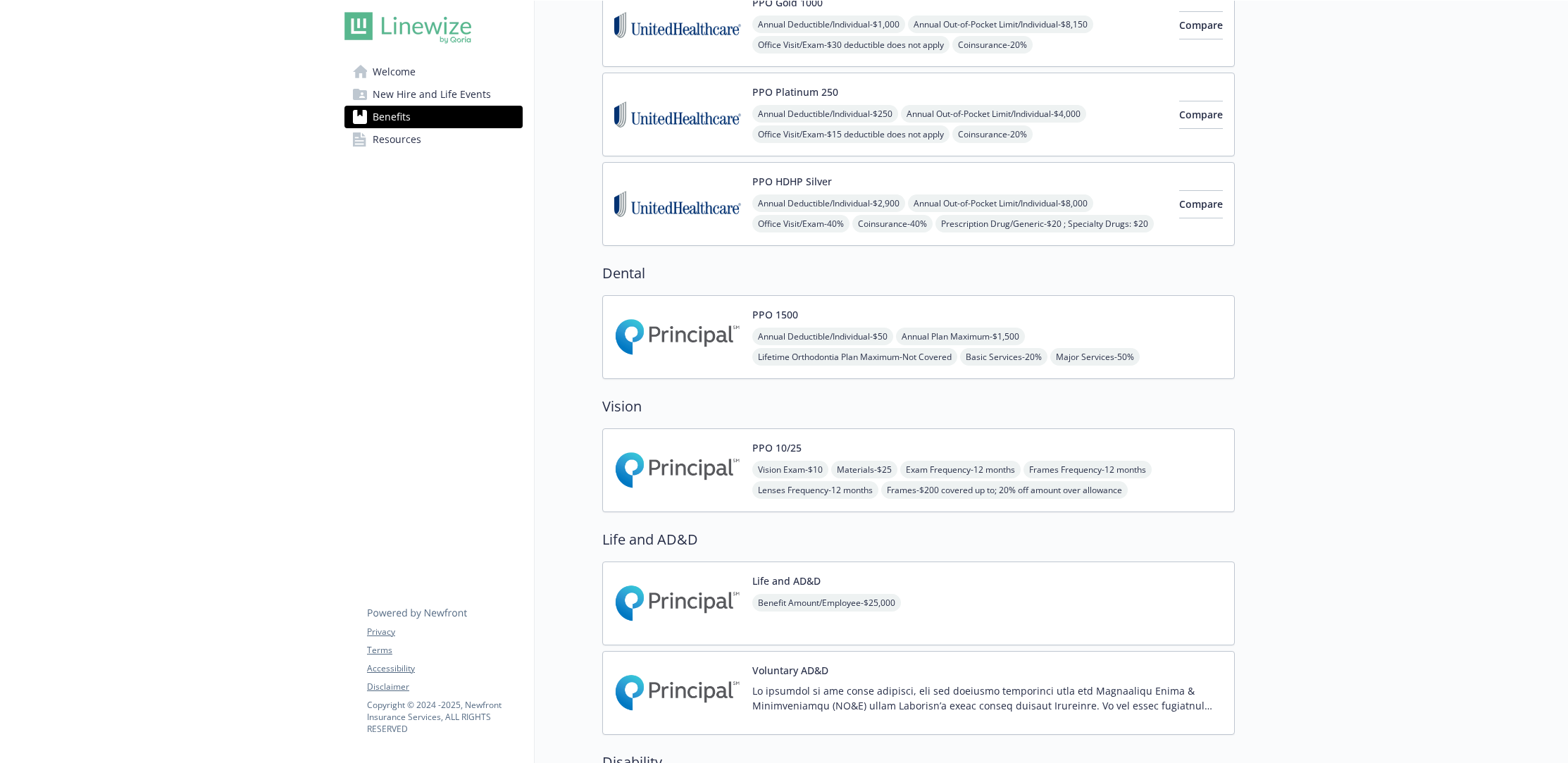
scroll to position [290, 0]
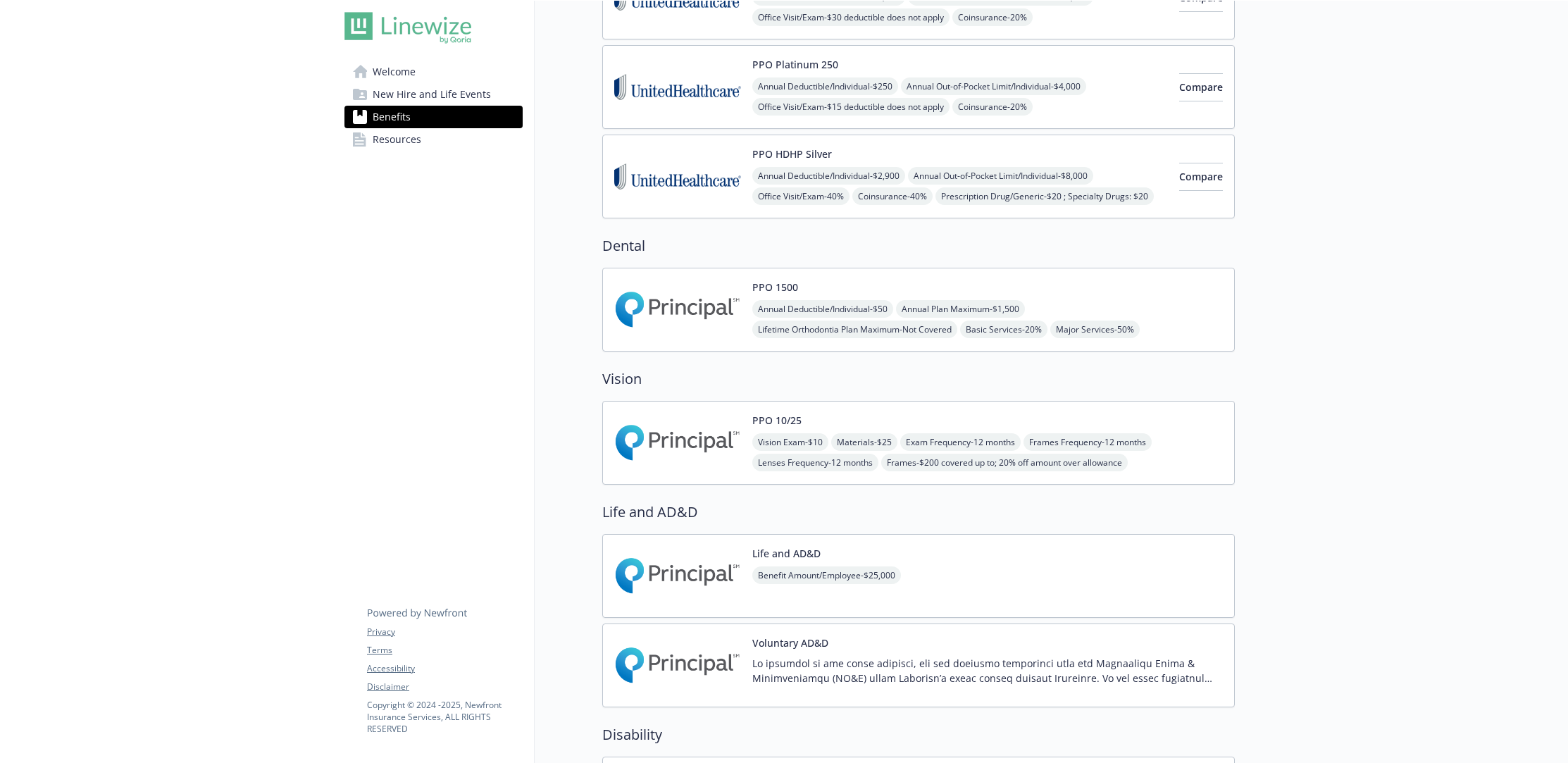
click at [698, 443] on img at bounding box center [678, 442] width 127 height 60
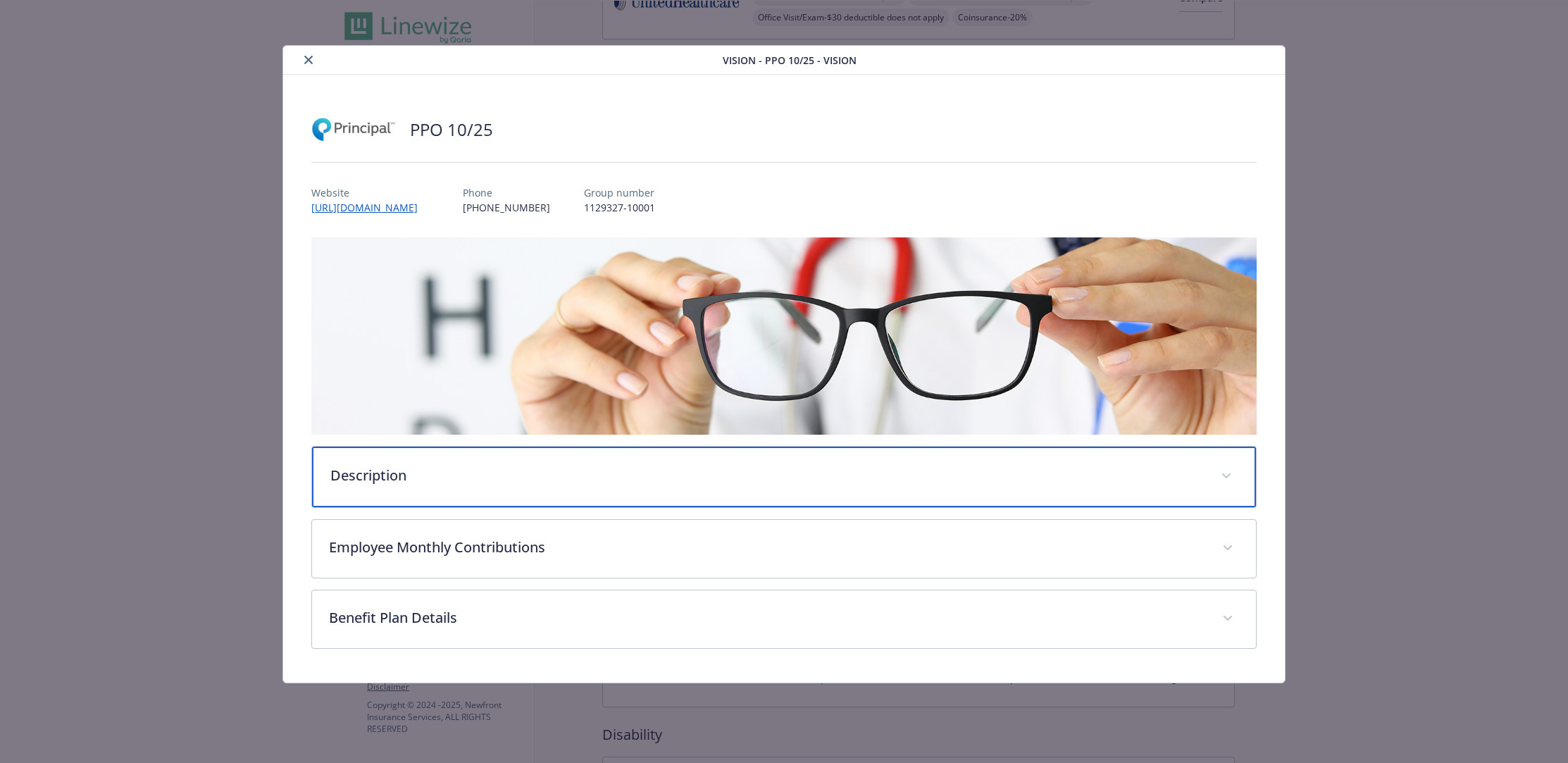
click at [550, 465] on p "Description" at bounding box center [767, 475] width 874 height 21
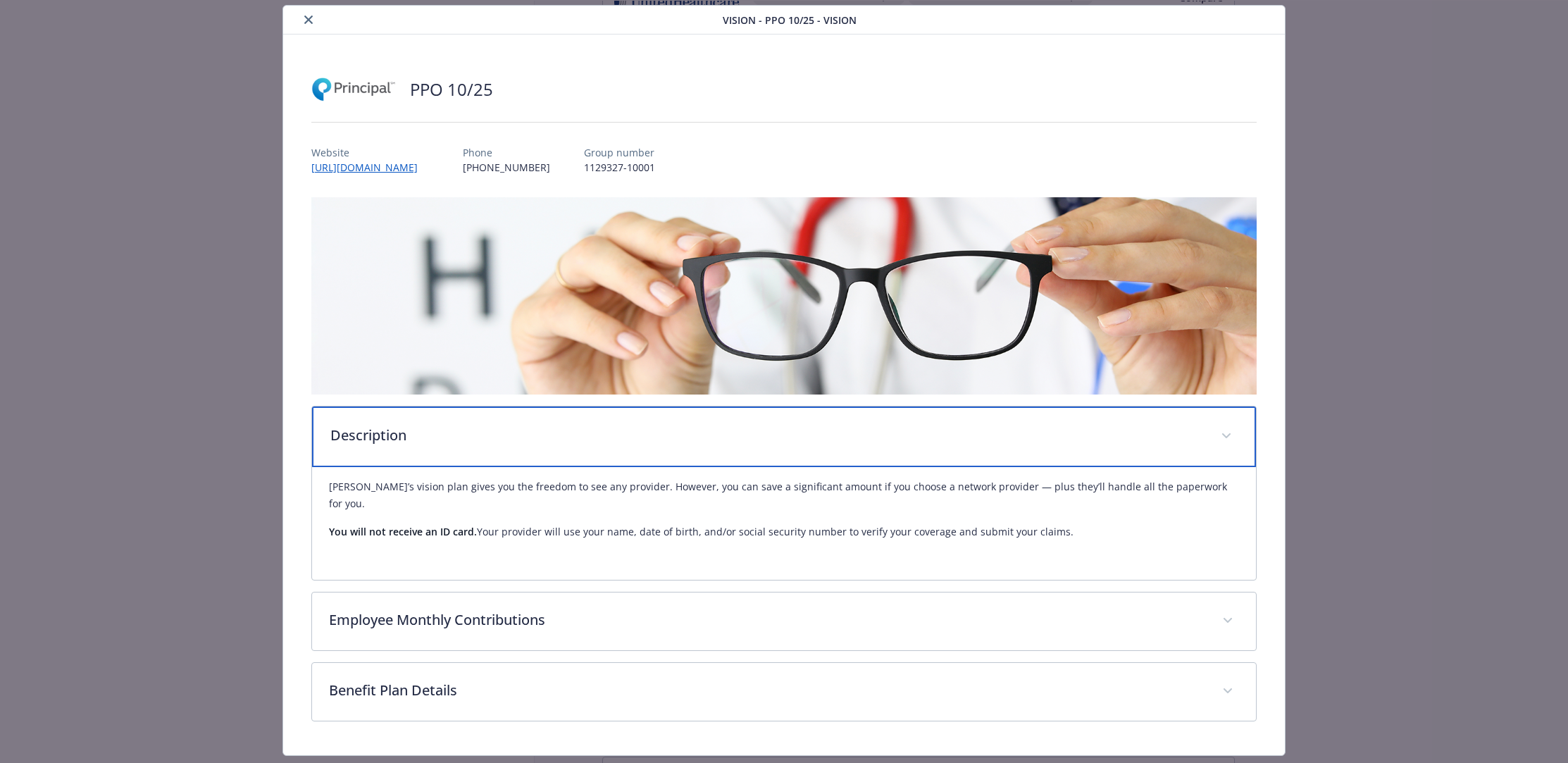
scroll to position [59, 0]
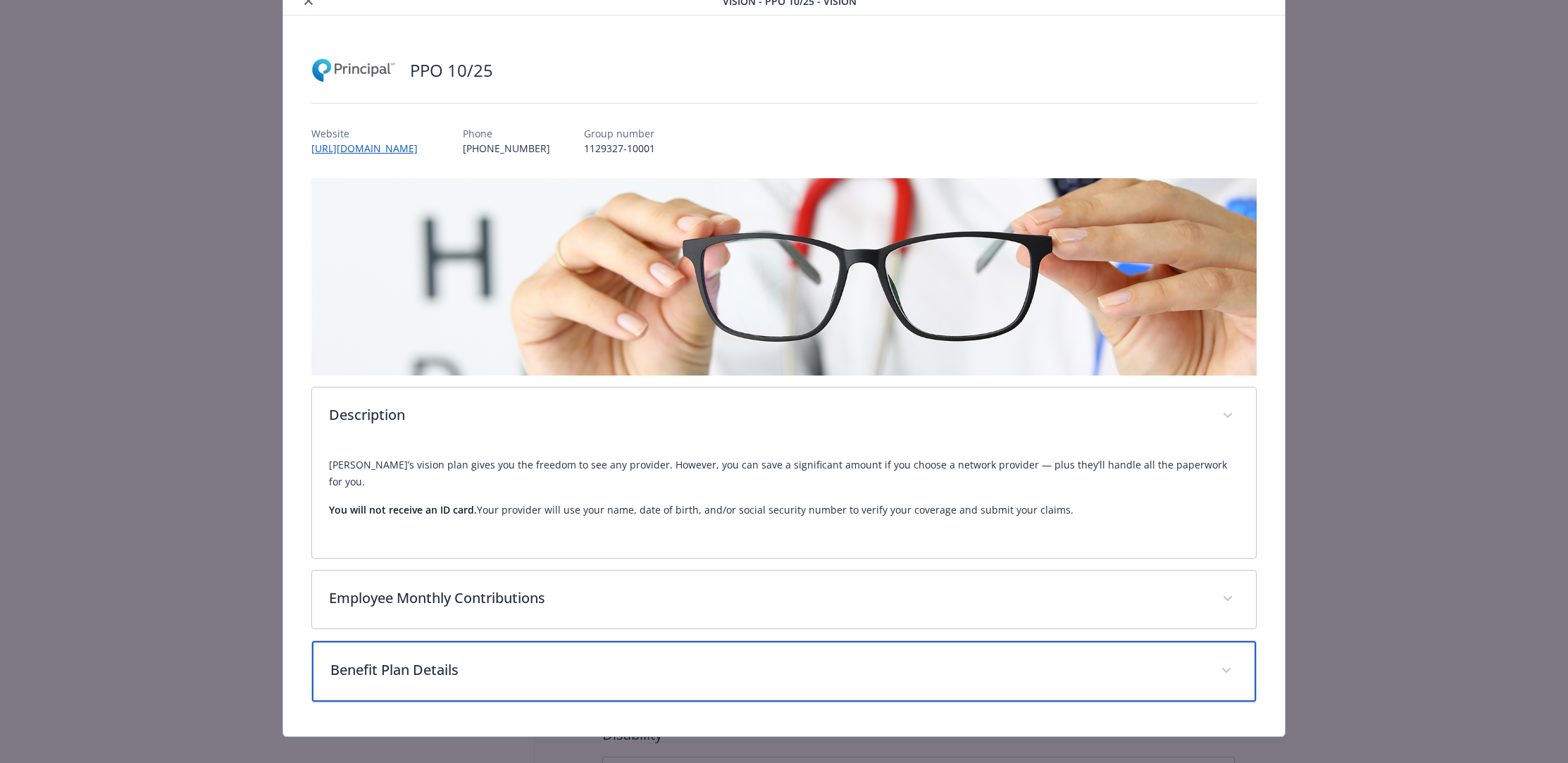
click at [567, 659] on p "Benefit Plan Details" at bounding box center [767, 669] width 874 height 21
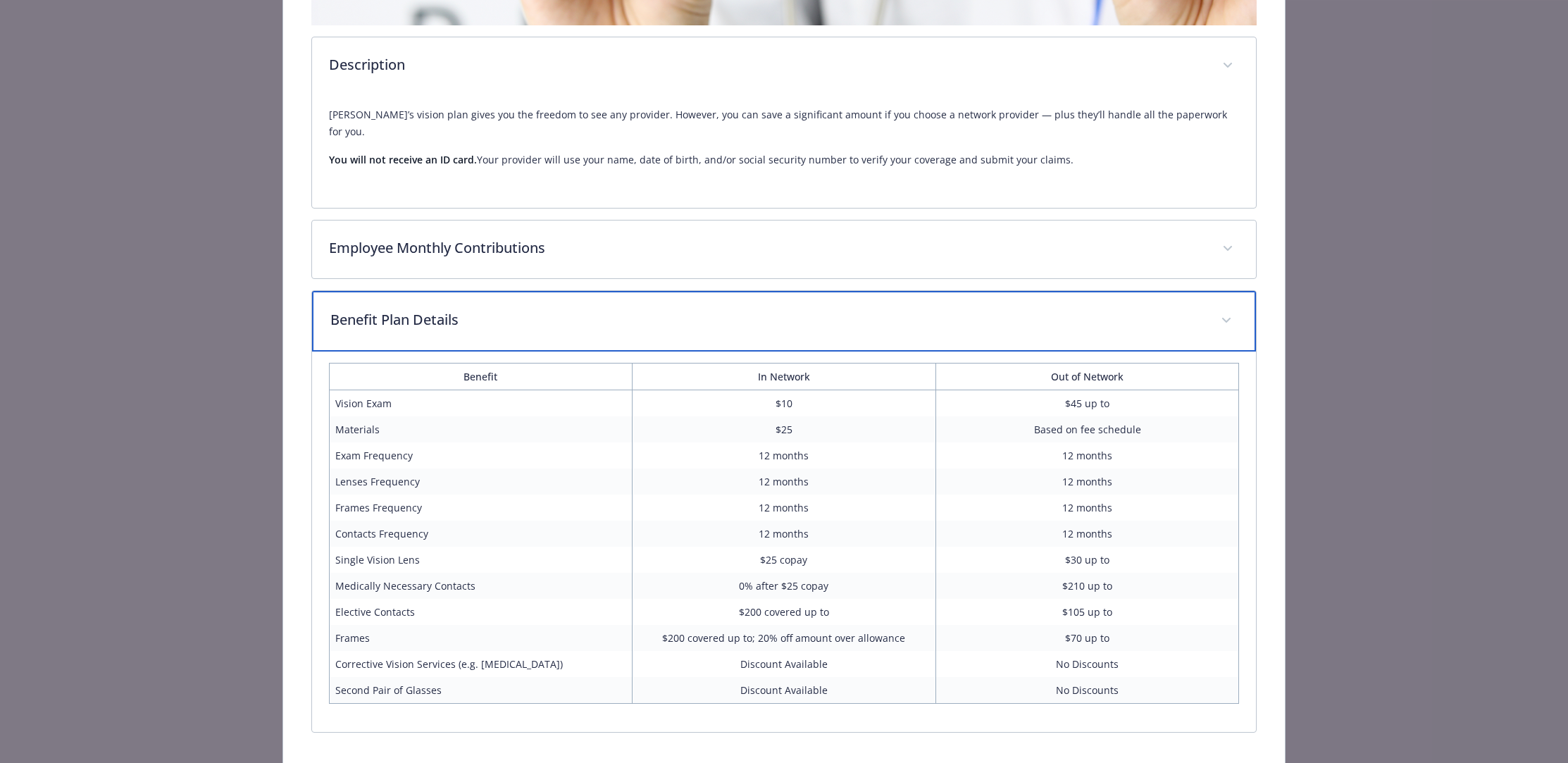
scroll to position [114, 0]
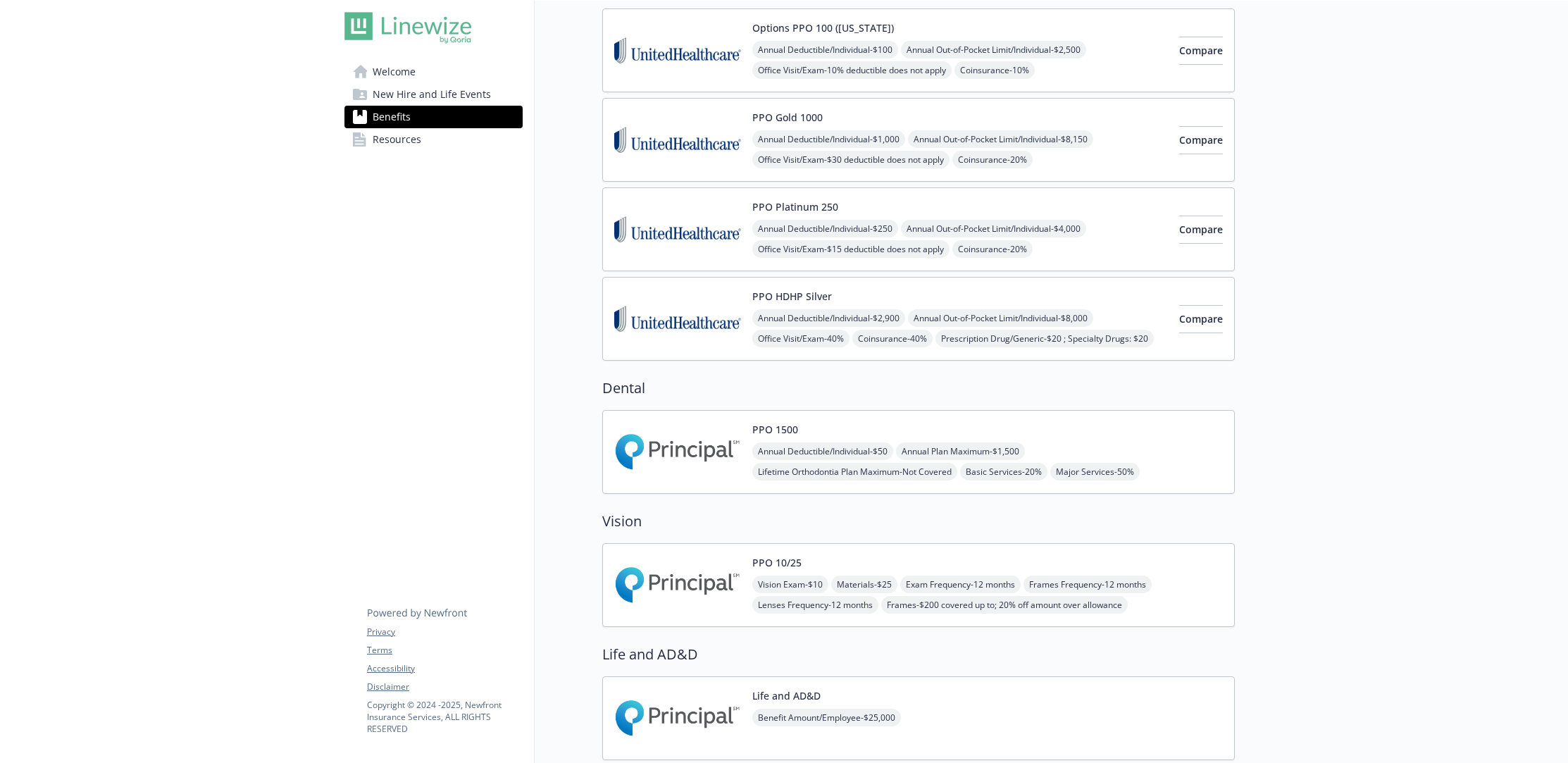
scroll to position [257, 0]
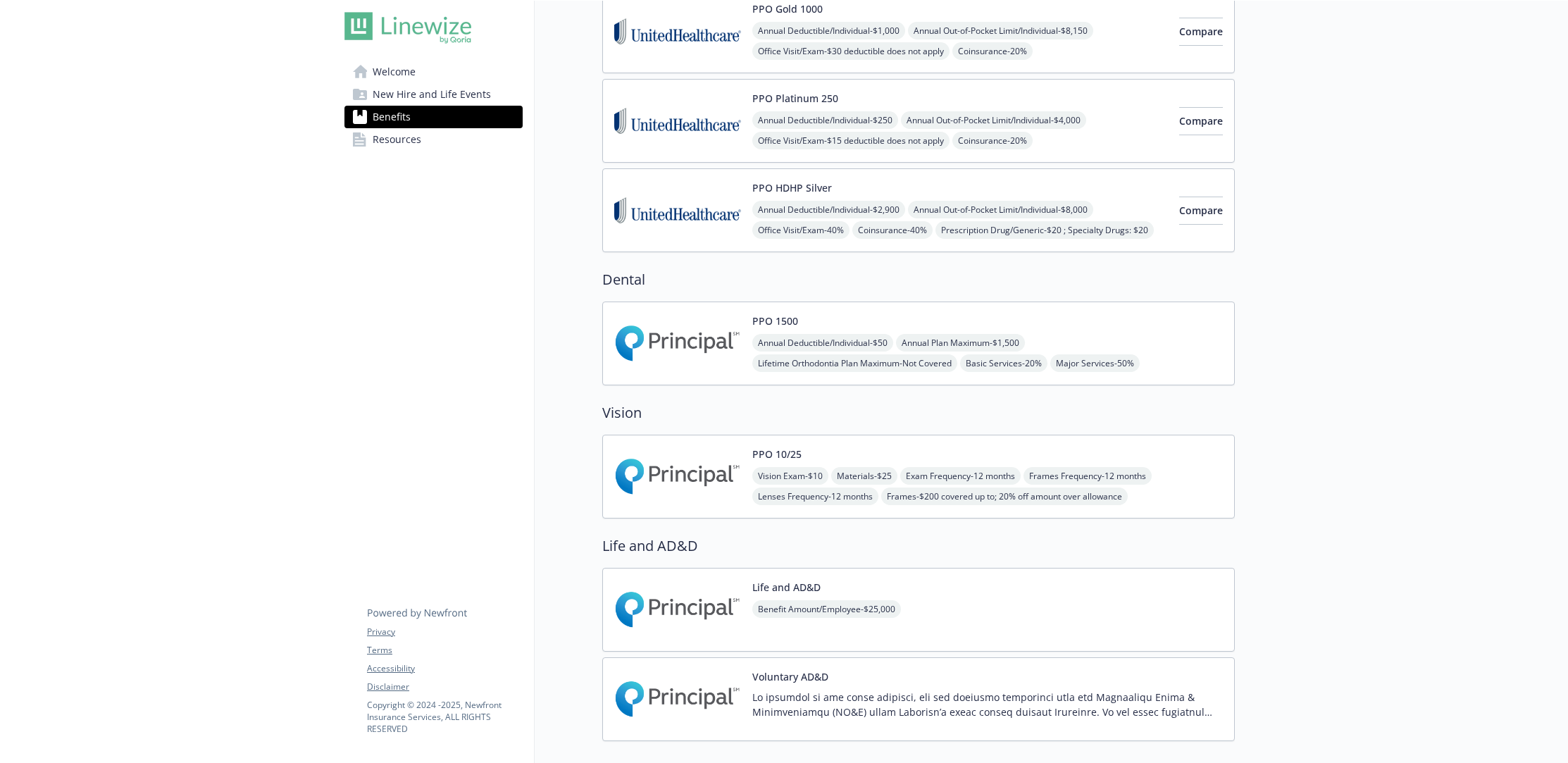
click at [725, 474] on img at bounding box center [678, 476] width 127 height 60
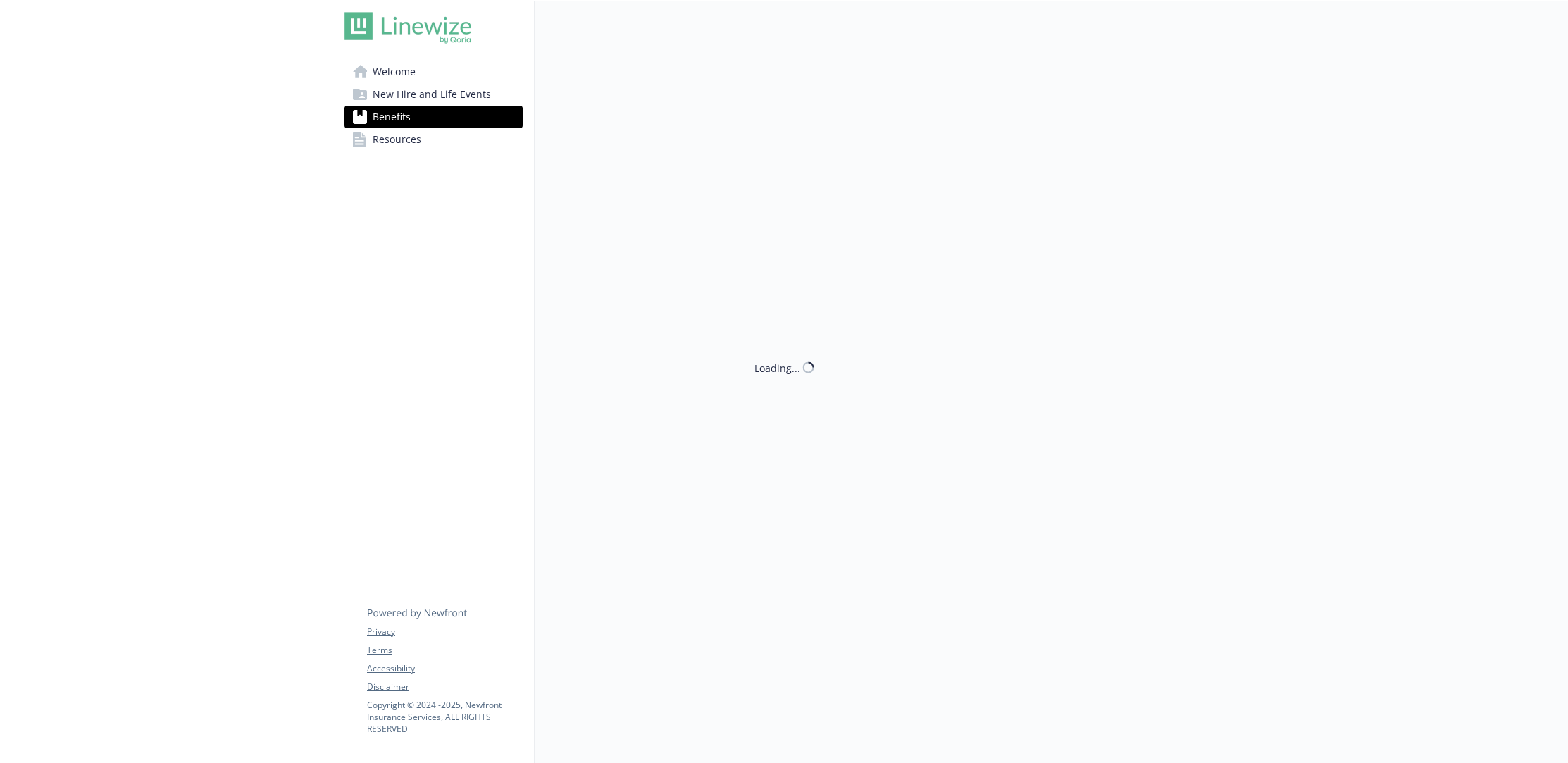
scroll to position [257, 0]
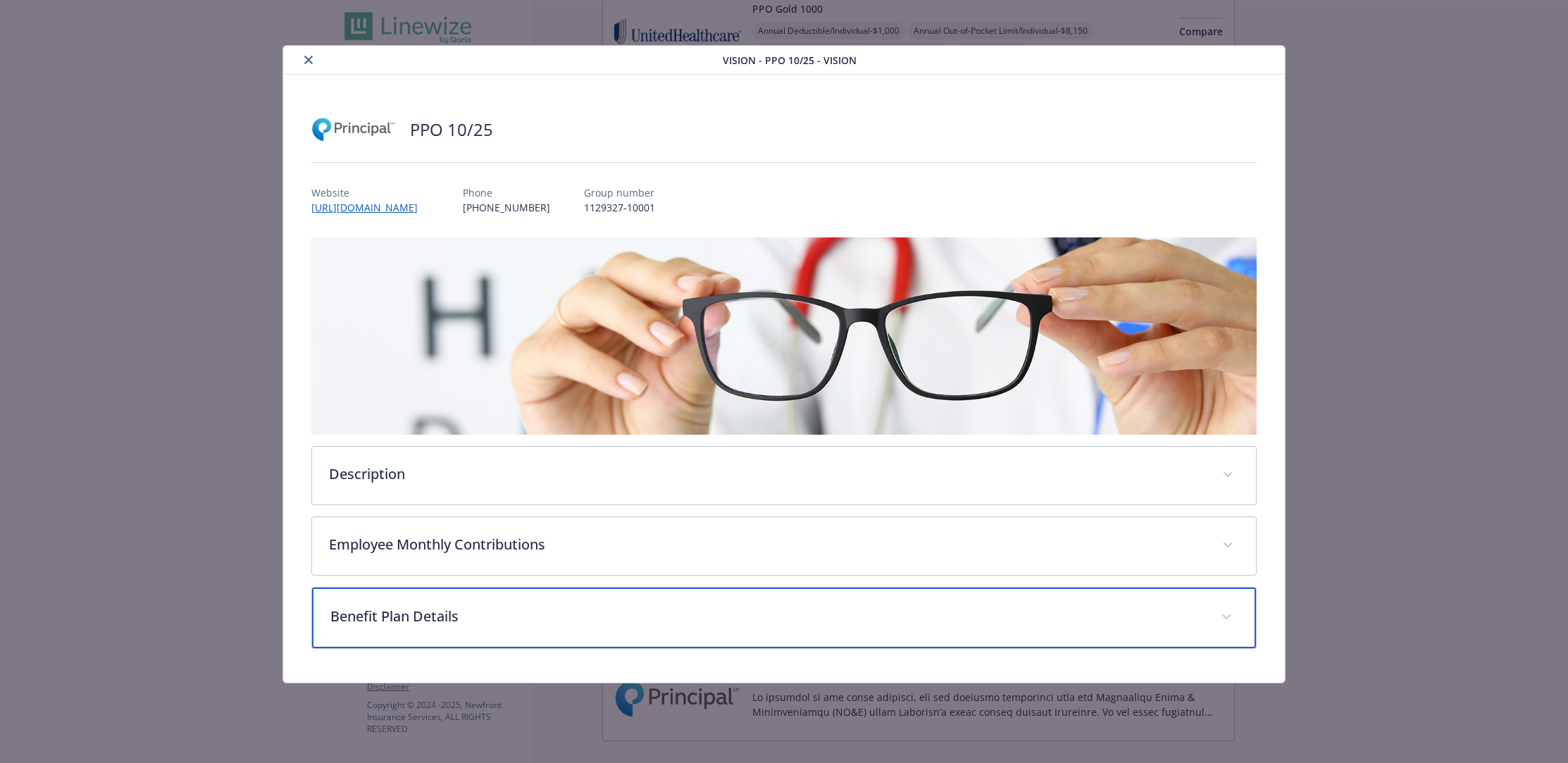
click at [605, 621] on p "Benefit Plan Details" at bounding box center [767, 616] width 874 height 21
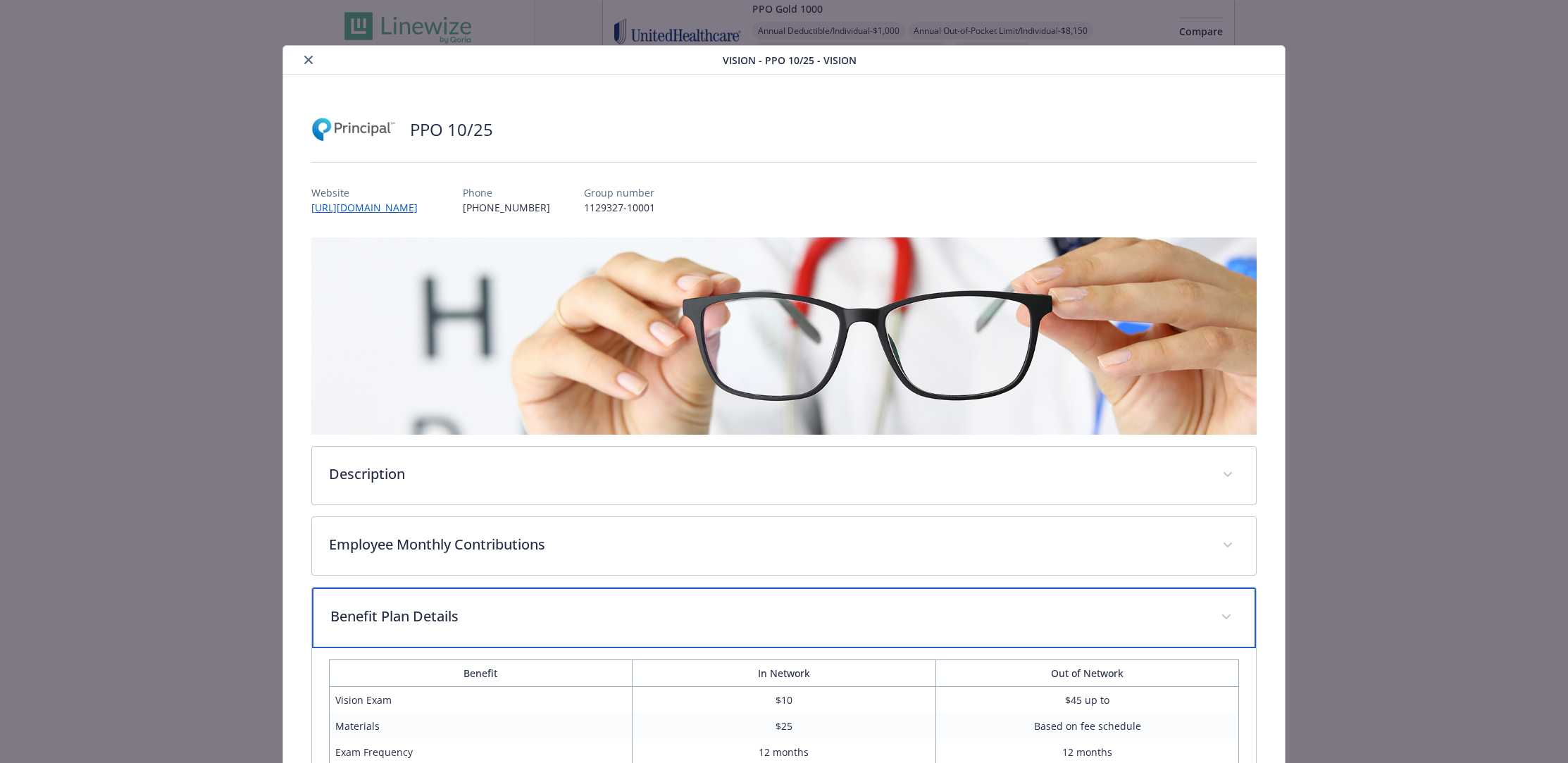
scroll to position [343, 0]
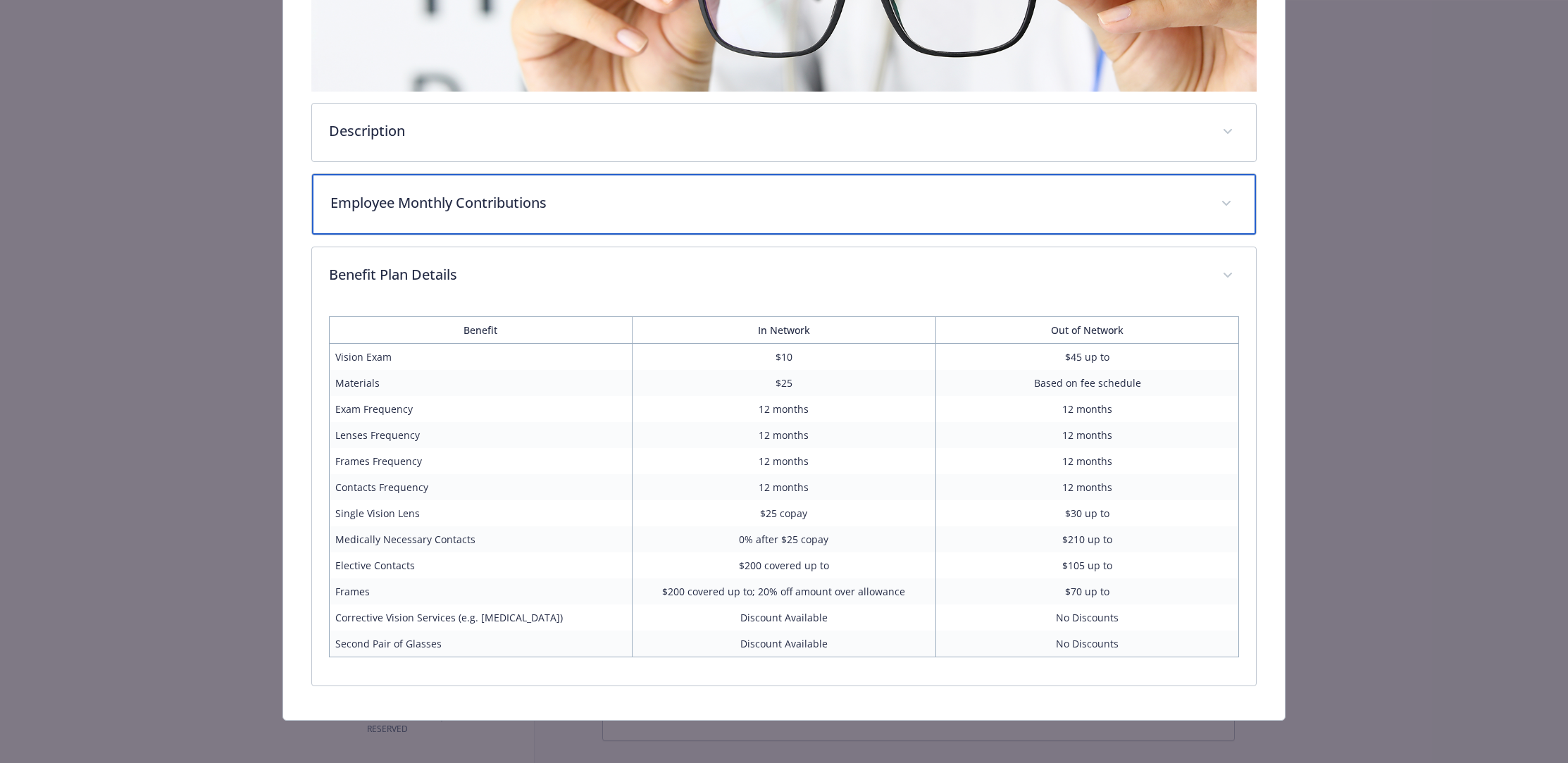
click at [567, 215] on div "Employee Monthly Contributions" at bounding box center [784, 205] width 945 height 61
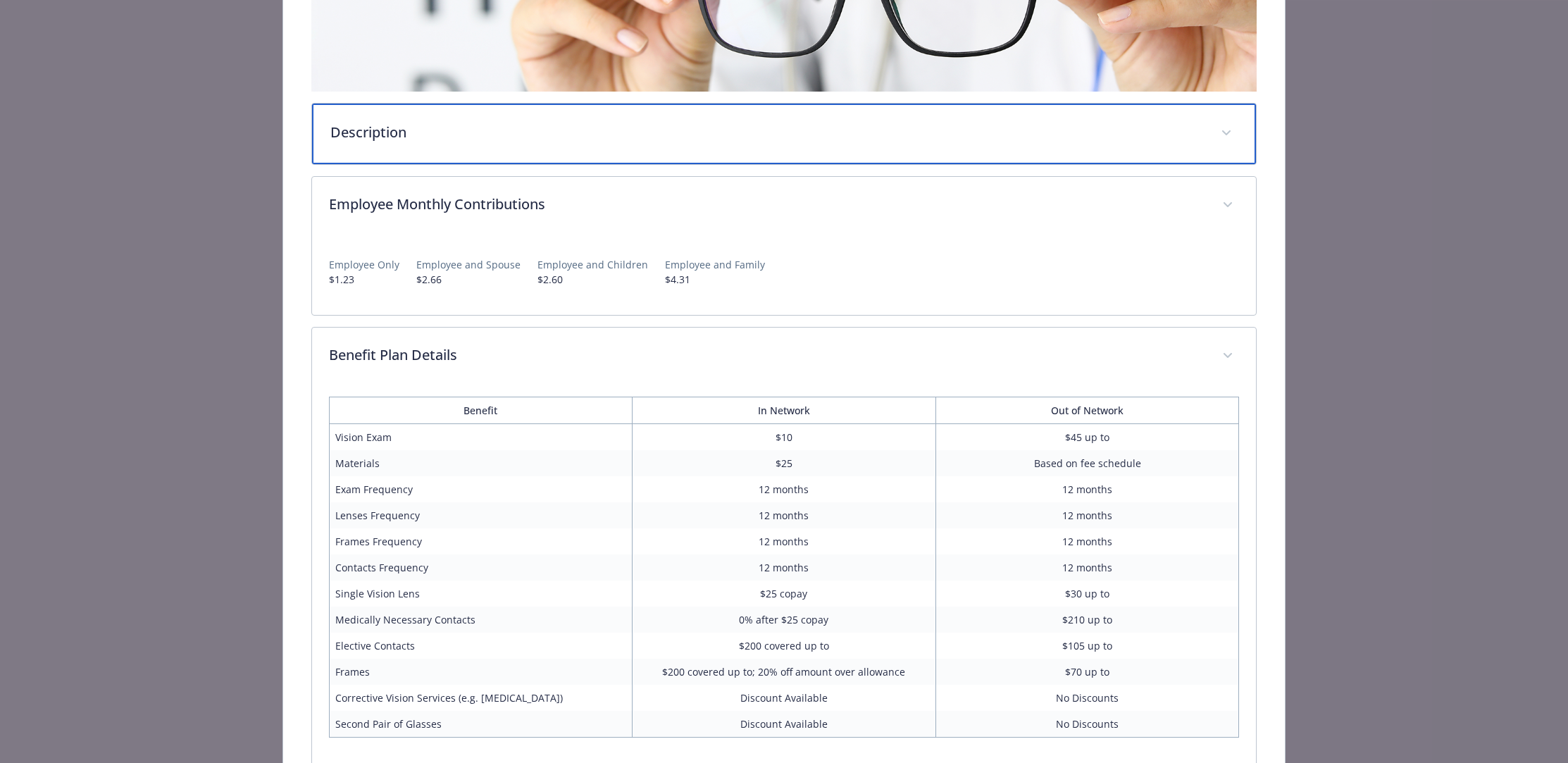
click at [558, 144] on div "Description" at bounding box center [784, 134] width 945 height 61
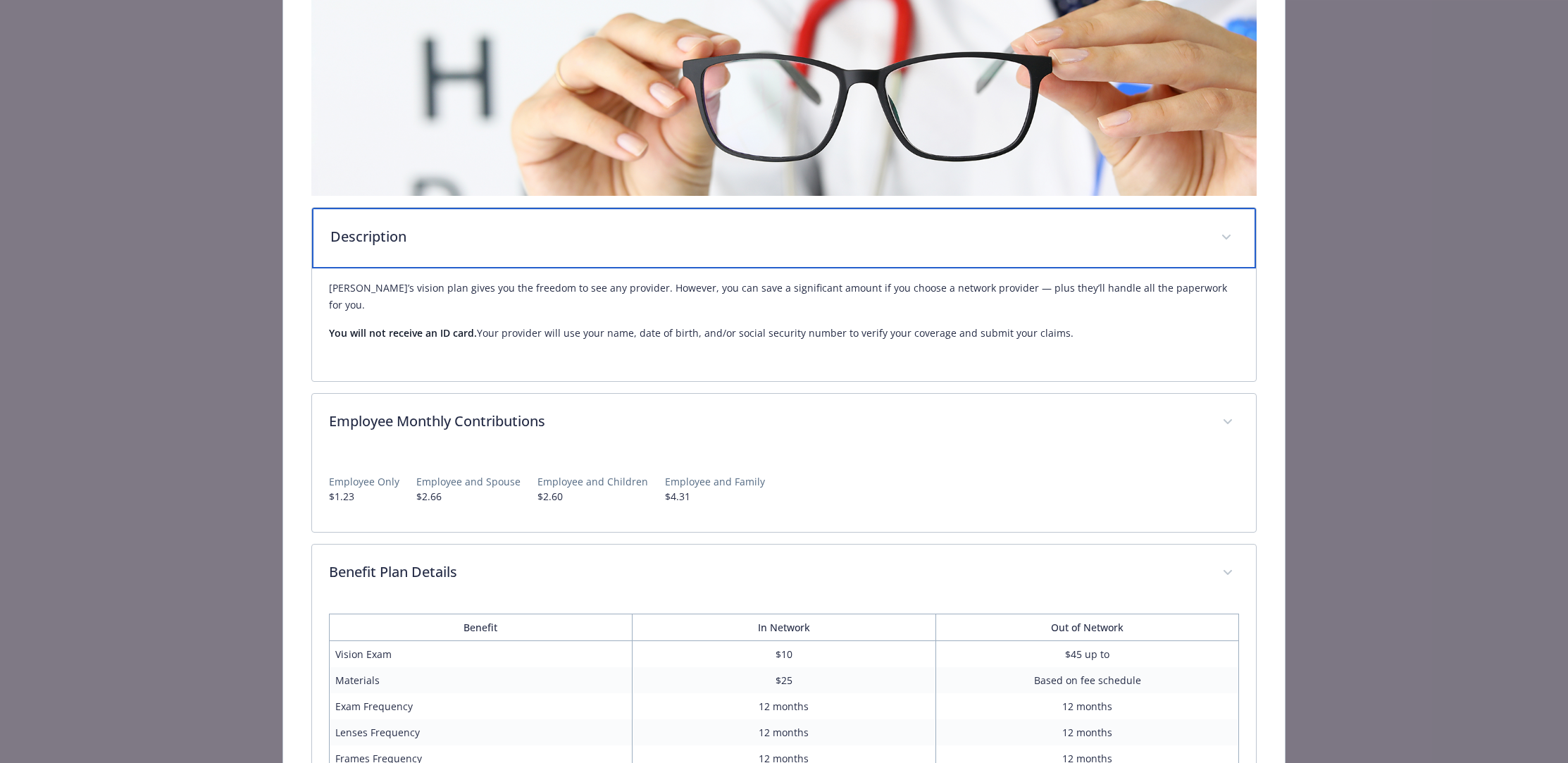
scroll to position [0, 0]
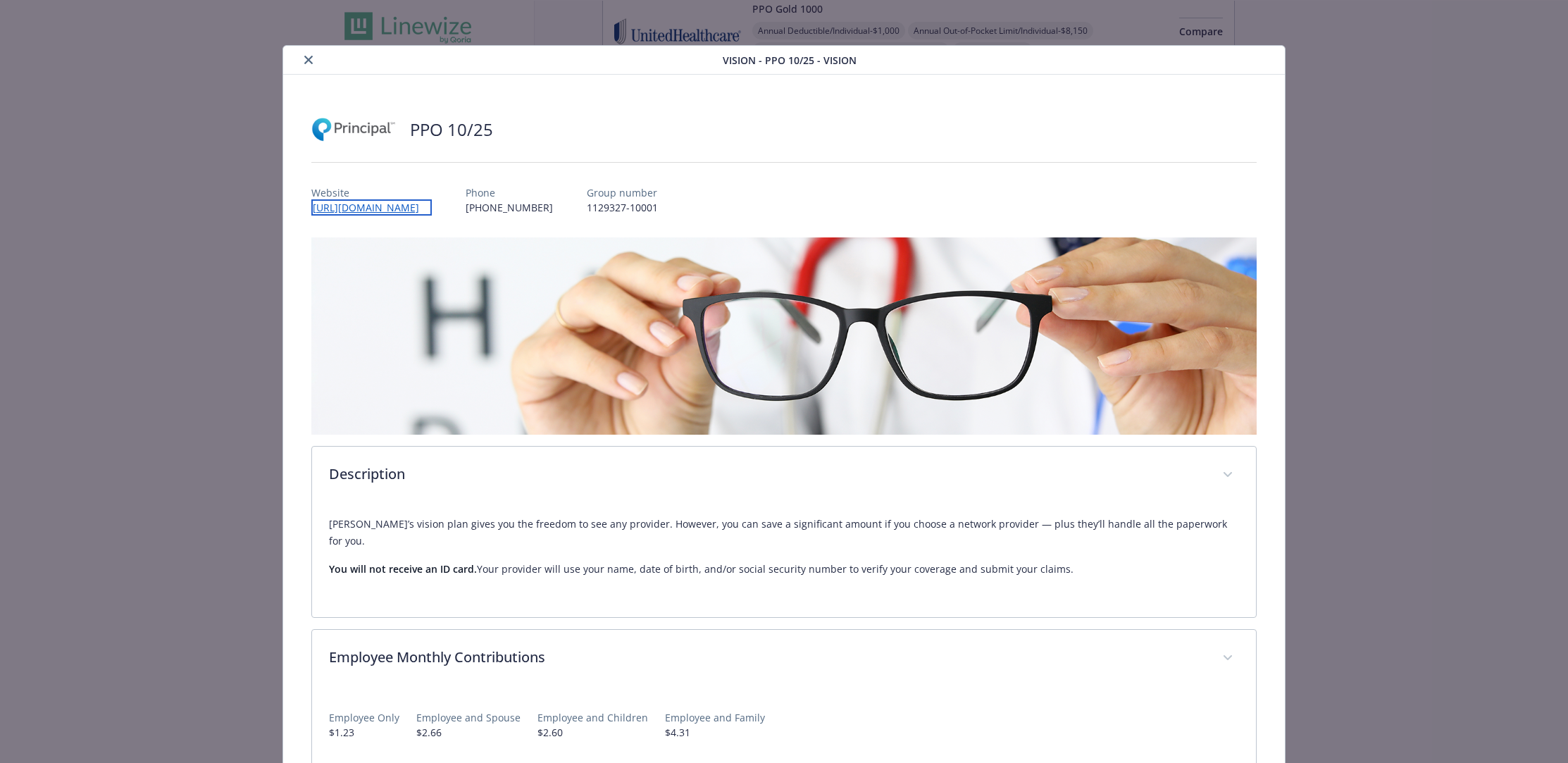
click at [394, 206] on link "[URL][DOMAIN_NAME]" at bounding box center [371, 207] width 121 height 16
click at [306, 62] on icon "close" at bounding box center [308, 60] width 9 height 9
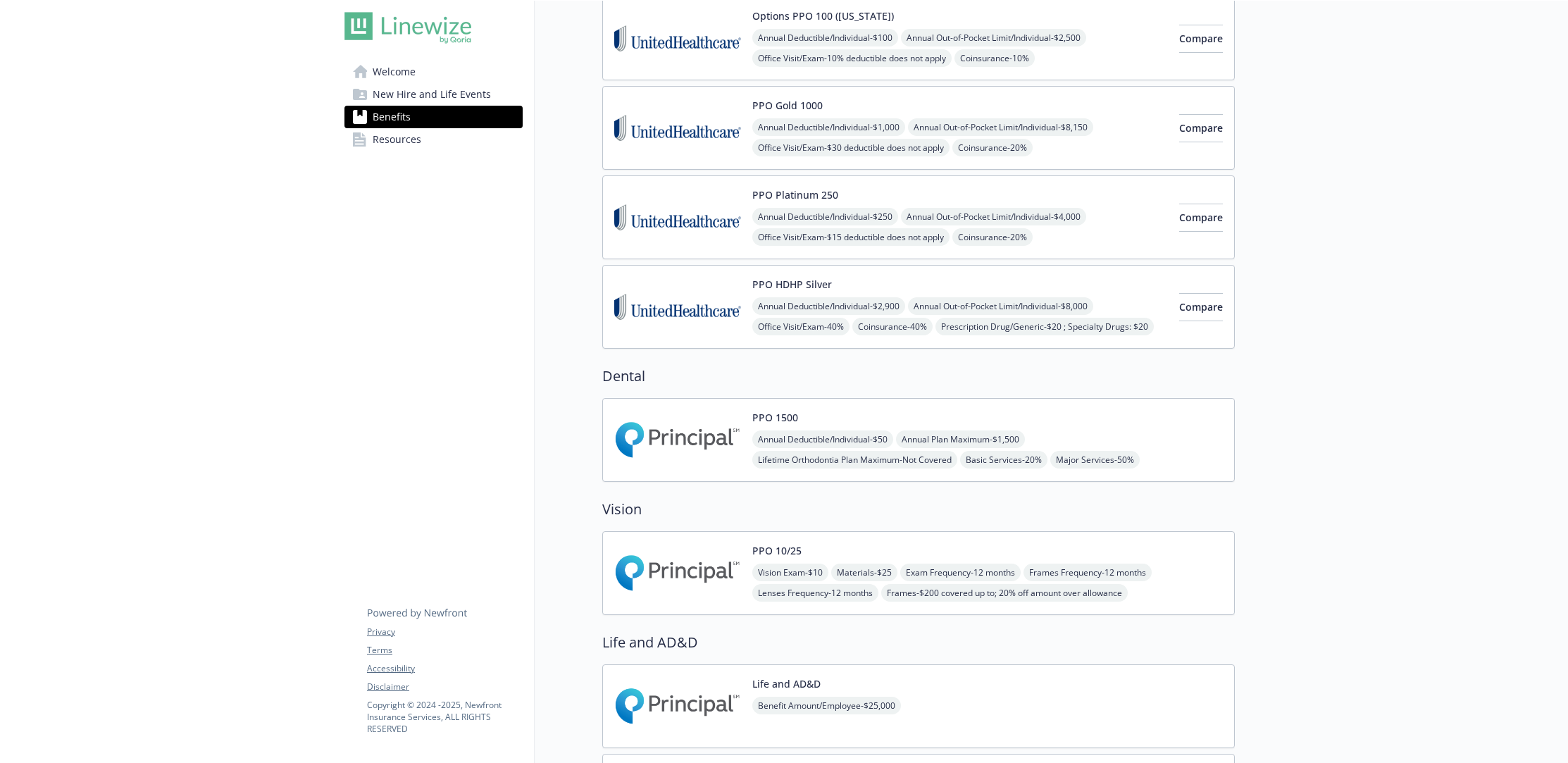
scroll to position [126, 0]
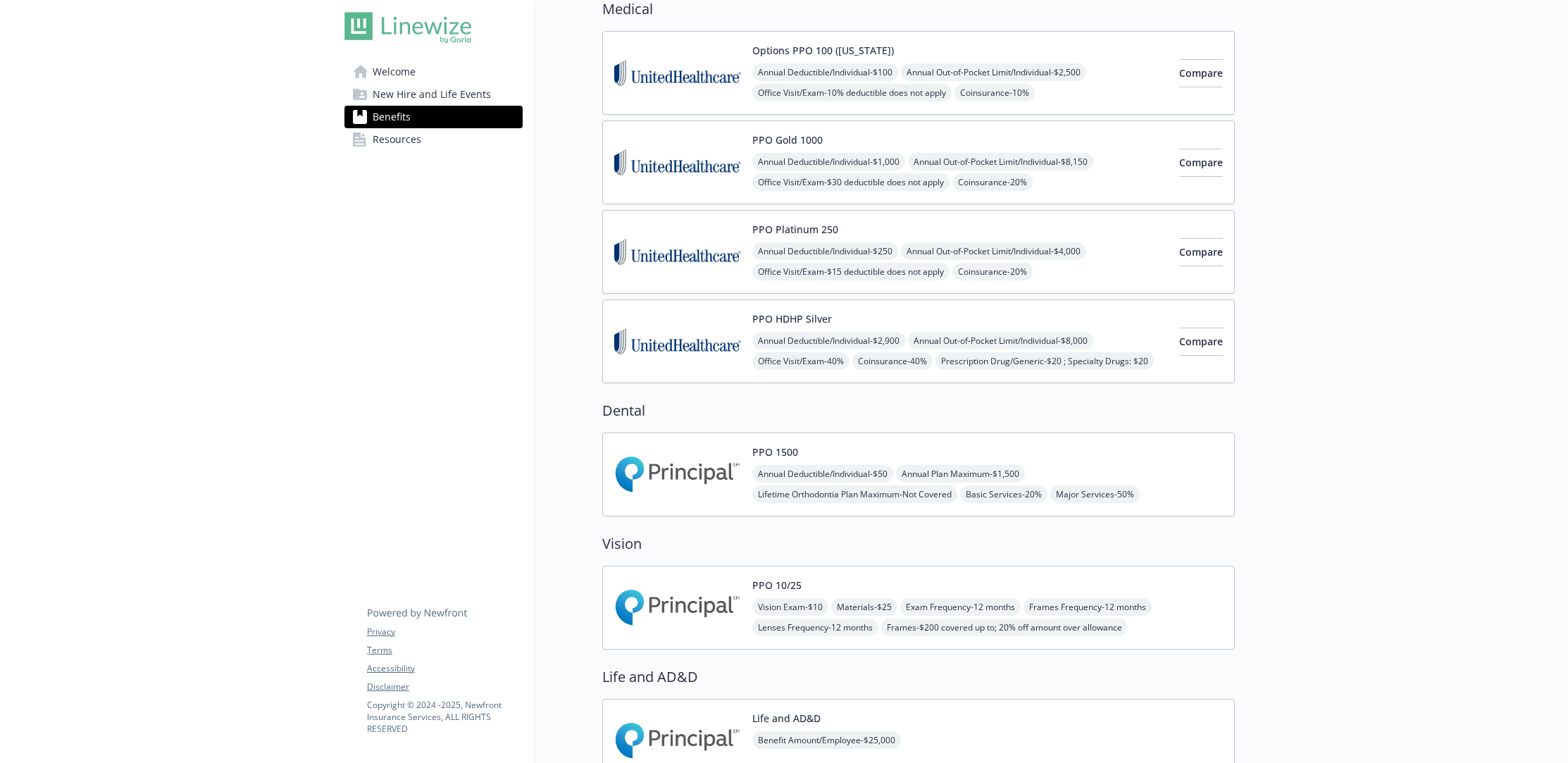
click at [726, 599] on img at bounding box center [678, 607] width 127 height 60
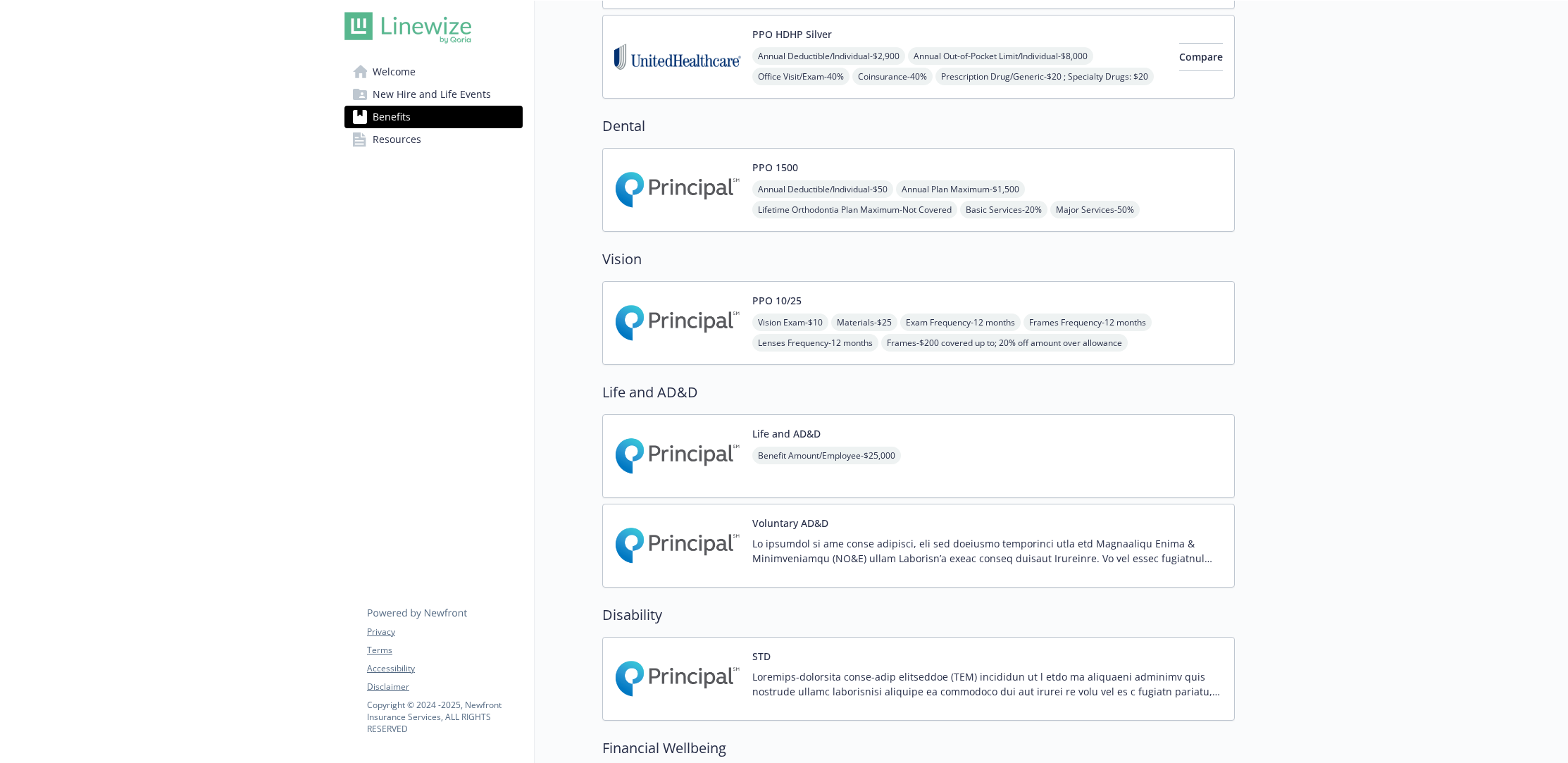
scroll to position [409, 0]
click at [1196, 326] on div "Vision Exam - $10 Materials - $25 Exam Frequency - 12 months Frames Frequency -…" at bounding box center [988, 334] width 470 height 38
